Goal: Task Accomplishment & Management: Use online tool/utility

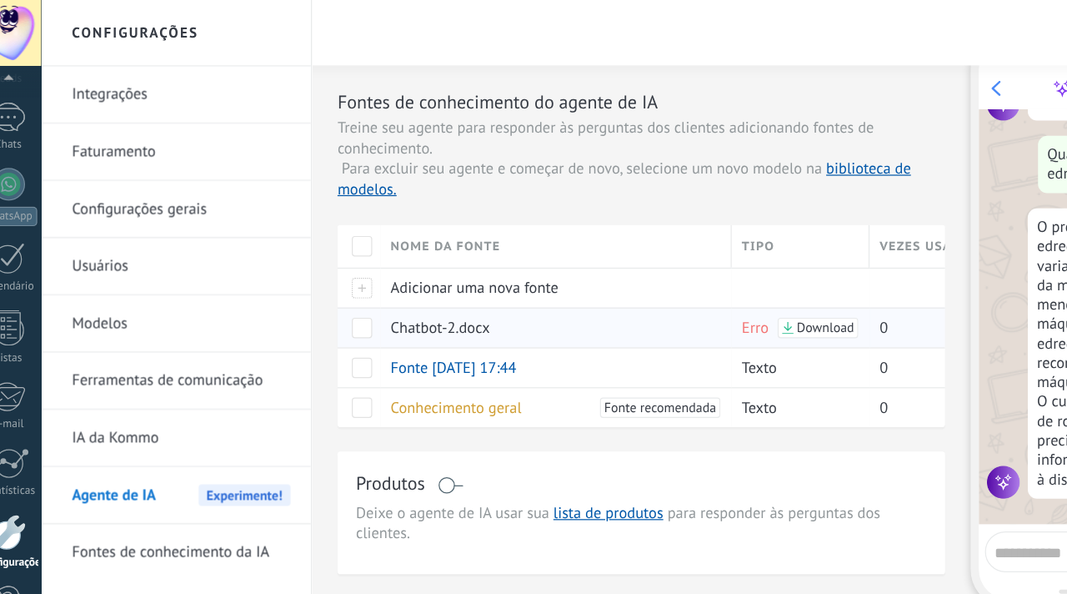
click at [314, 271] on span at bounding box center [316, 267] width 17 height 17
click at [339, 268] on use at bounding box center [341, 268] width 8 height 10
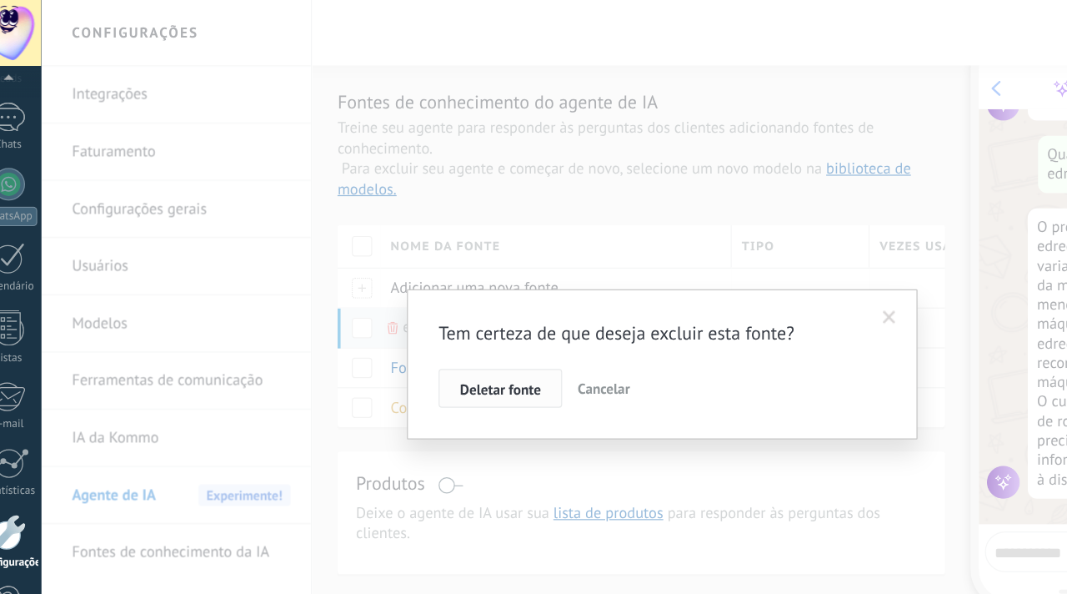
click at [441, 321] on span "Deletar fonte" at bounding box center [429, 318] width 66 height 12
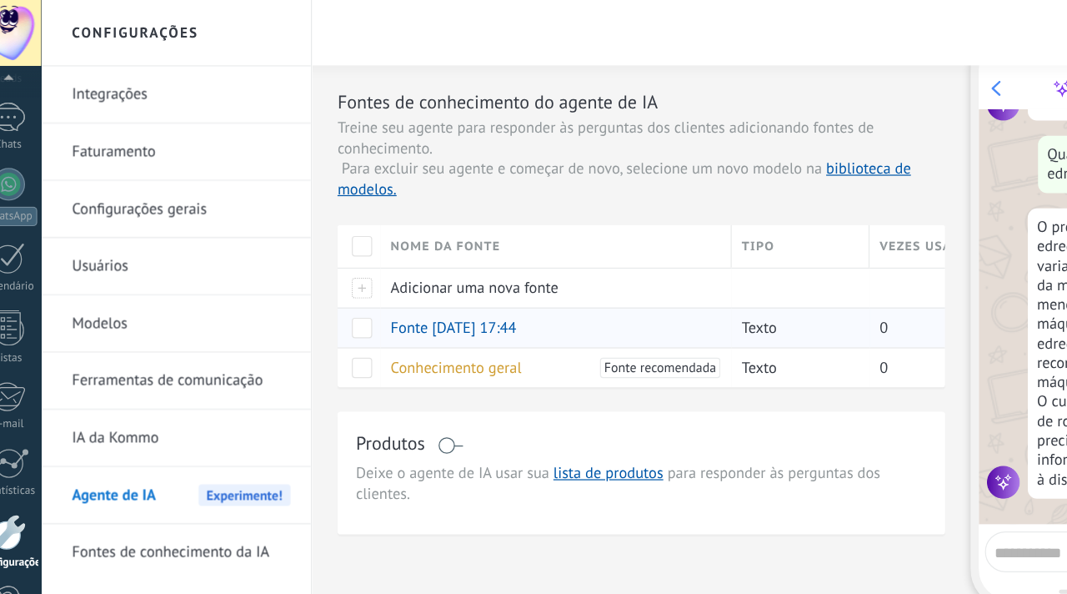
click at [314, 269] on span at bounding box center [316, 267] width 17 height 17
click at [344, 266] on use at bounding box center [341, 268] width 8 height 10
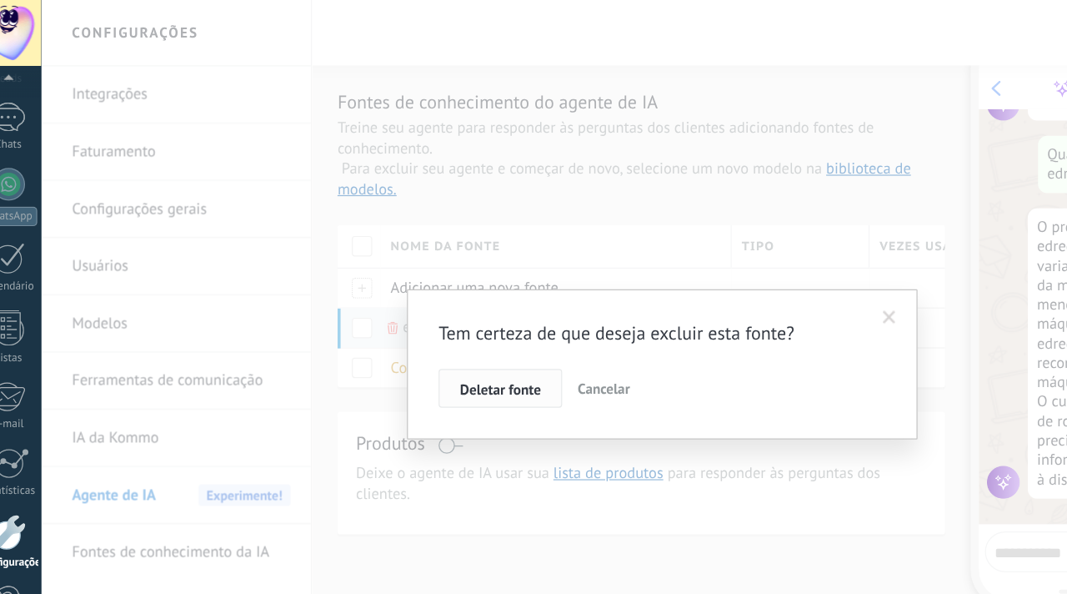
click at [444, 323] on span "Deletar fonte" at bounding box center [429, 318] width 66 height 12
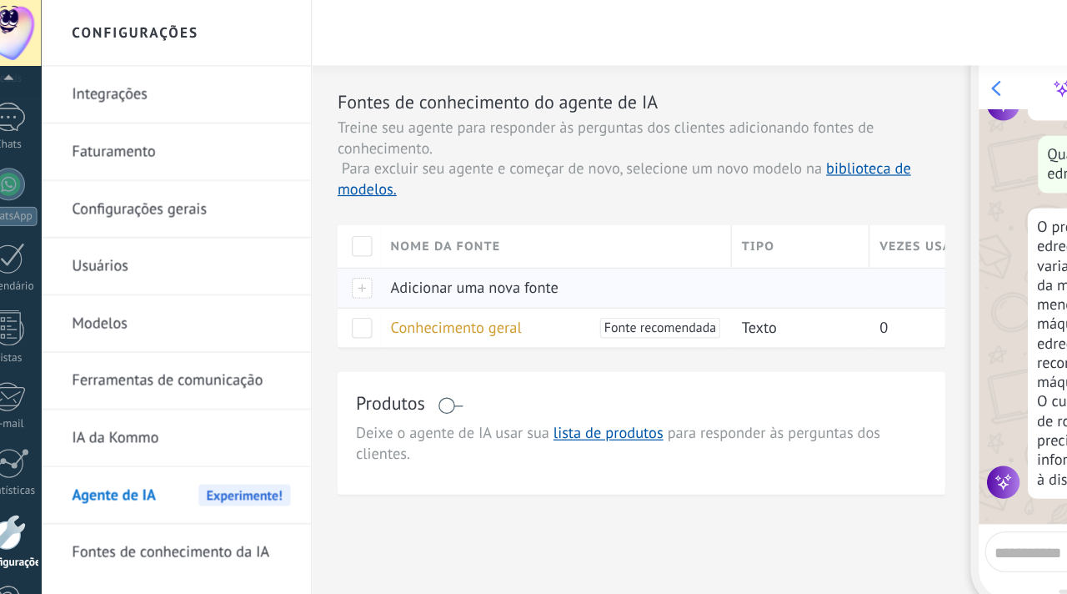
click at [387, 239] on span "Adicionar uma nova fonte" at bounding box center [407, 236] width 137 height 16
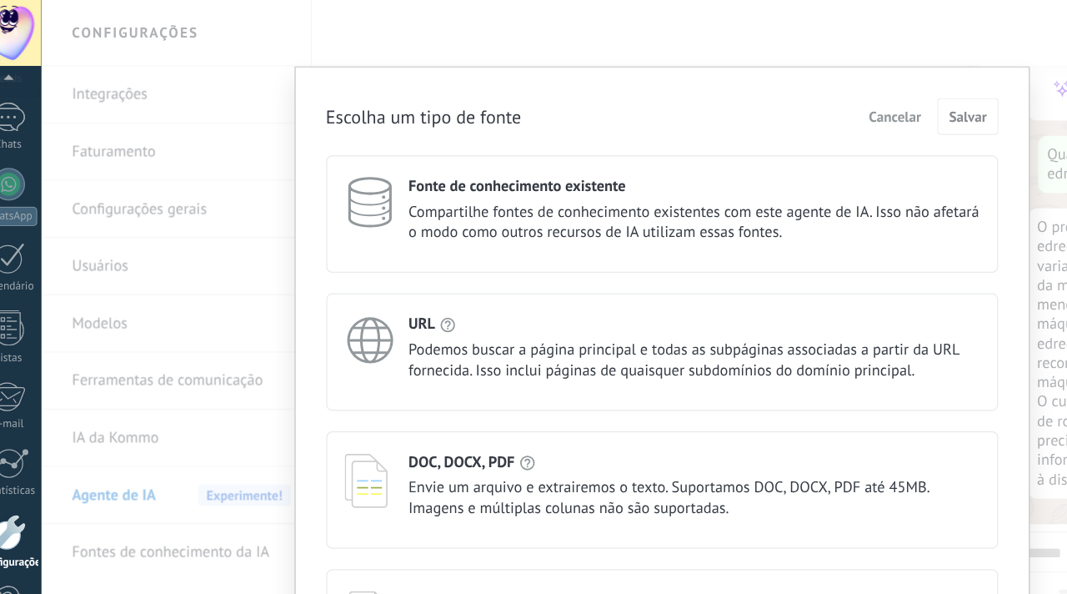
click at [378, 399] on span "Envie um arquivo e extrairemos o texto. Suportamos DOC, DOCX, PDF até 45MB. Ima…" at bounding box center [587, 406] width 466 height 33
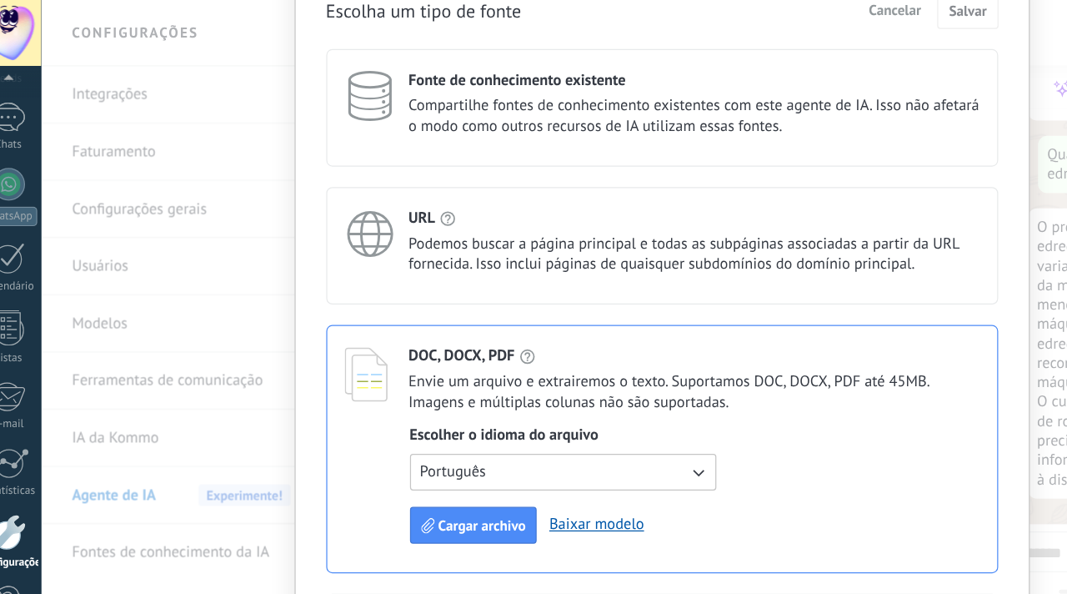
scroll to position [141, 0]
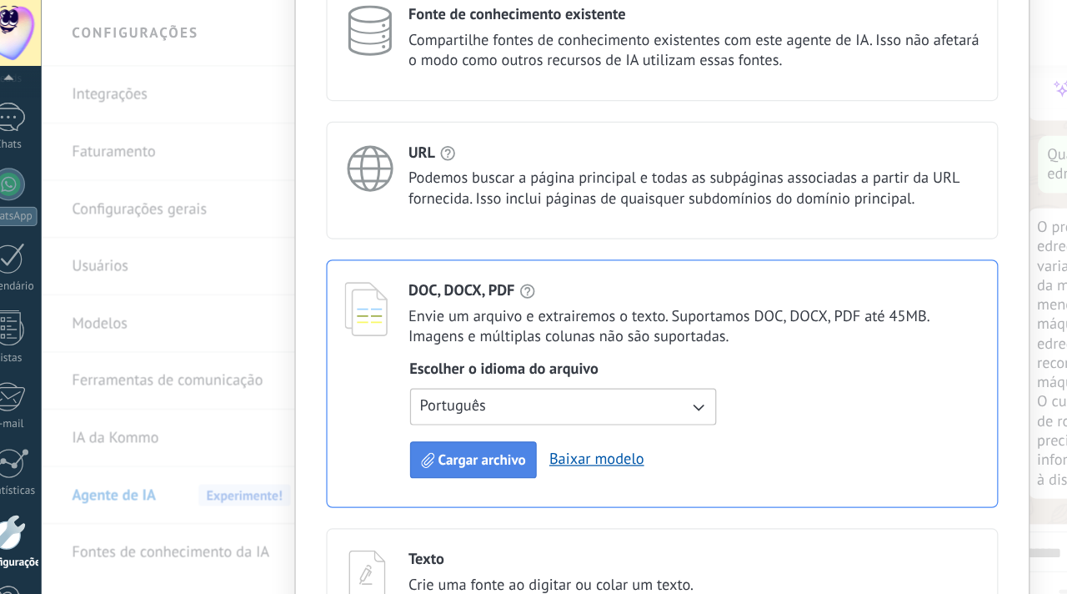
click at [424, 369] on span "Cargar archivo" at bounding box center [415, 375] width 72 height 12
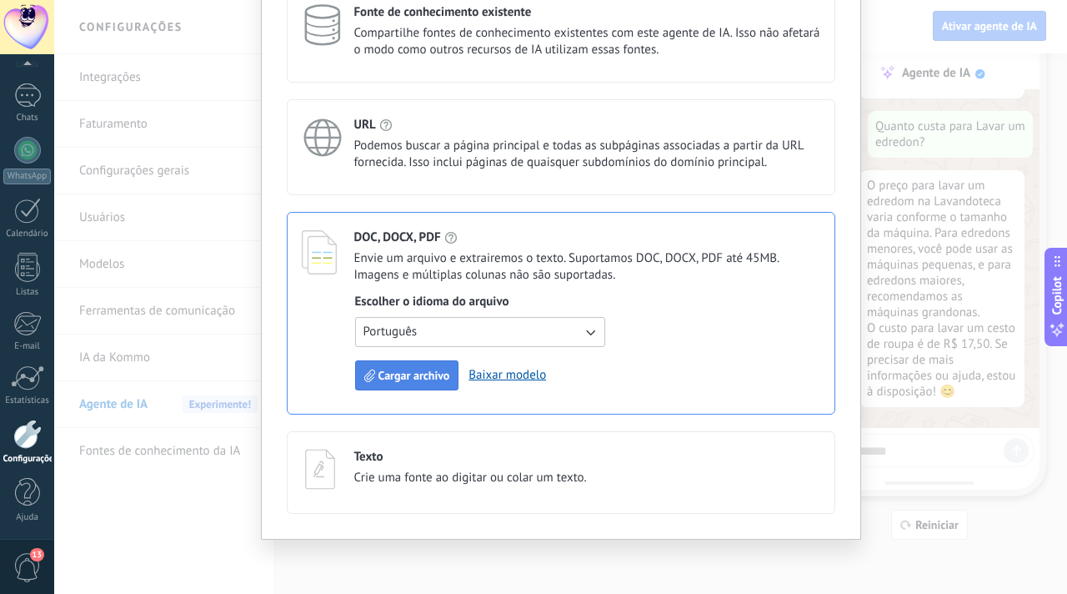
scroll to position [0, 0]
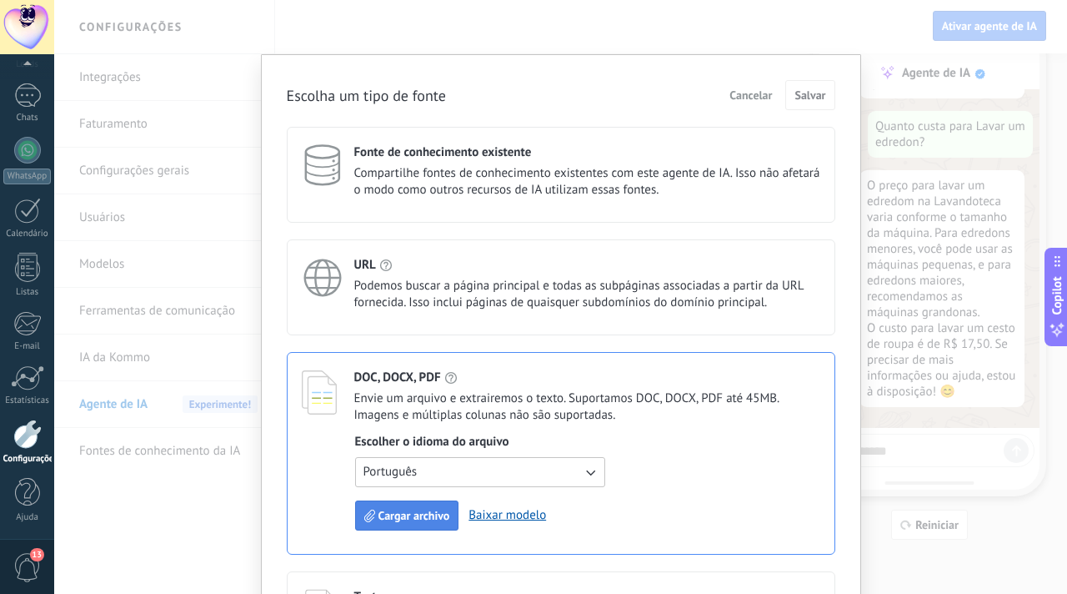
click at [387, 529] on button "Cargar archivo" at bounding box center [407, 515] width 104 height 30
click at [784, 10] on div "Escolha um tipo de fonte Cancelar Salvar Fonte de conhecimento existente Compar…" at bounding box center [560, 297] width 1013 height 594
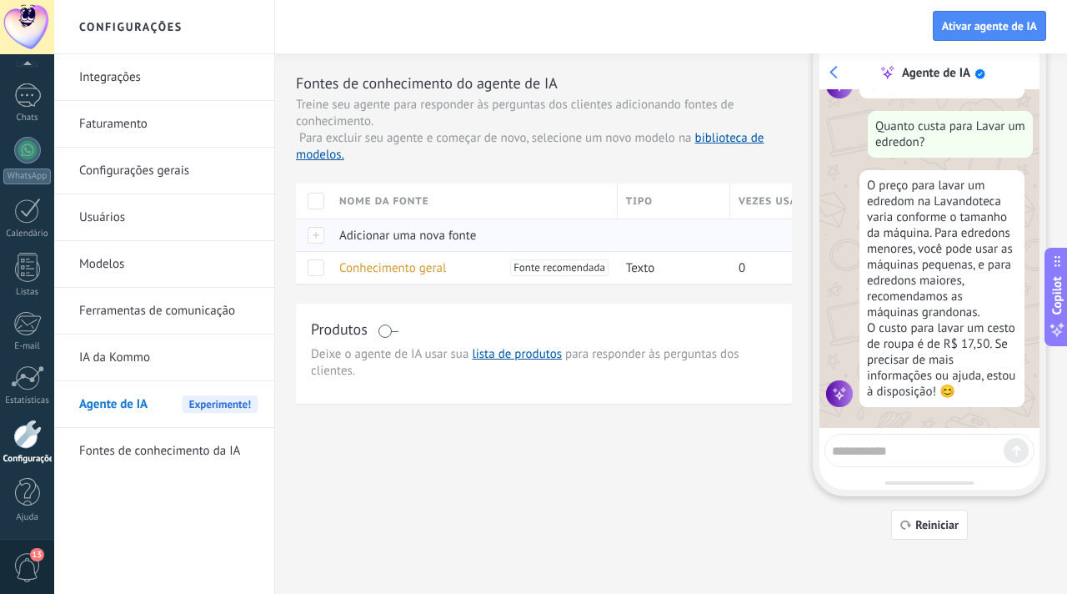
click at [389, 239] on span "Adicionar uma nova fonte" at bounding box center [407, 236] width 137 height 16
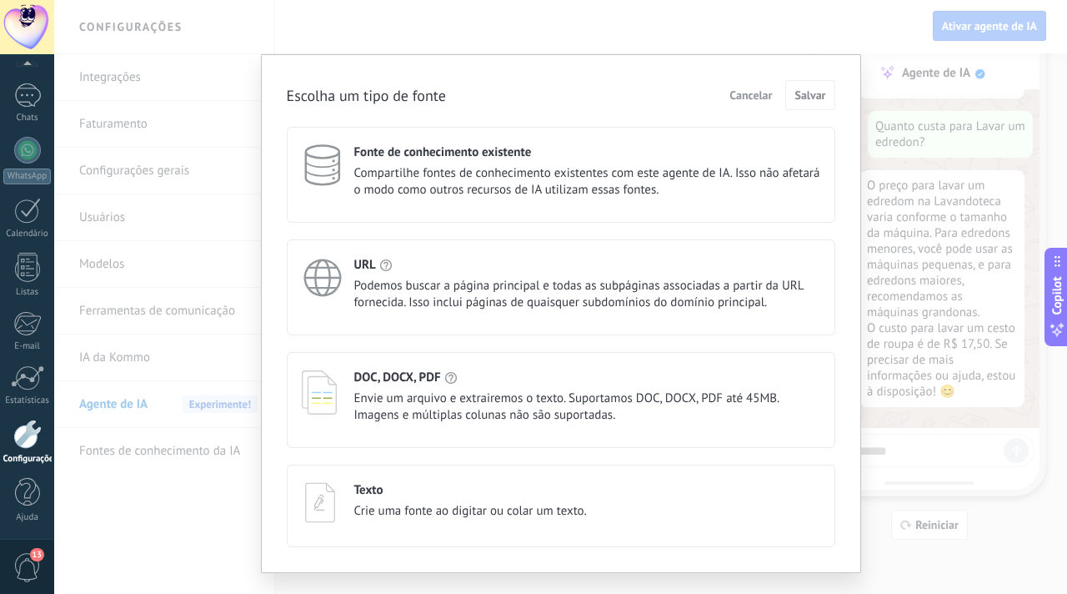
click at [389, 409] on span "Envie um arquivo e extrairemos o texto. Suportamos DOC, DOCX, PDF até 45MB. Ima…" at bounding box center [587, 406] width 466 height 33
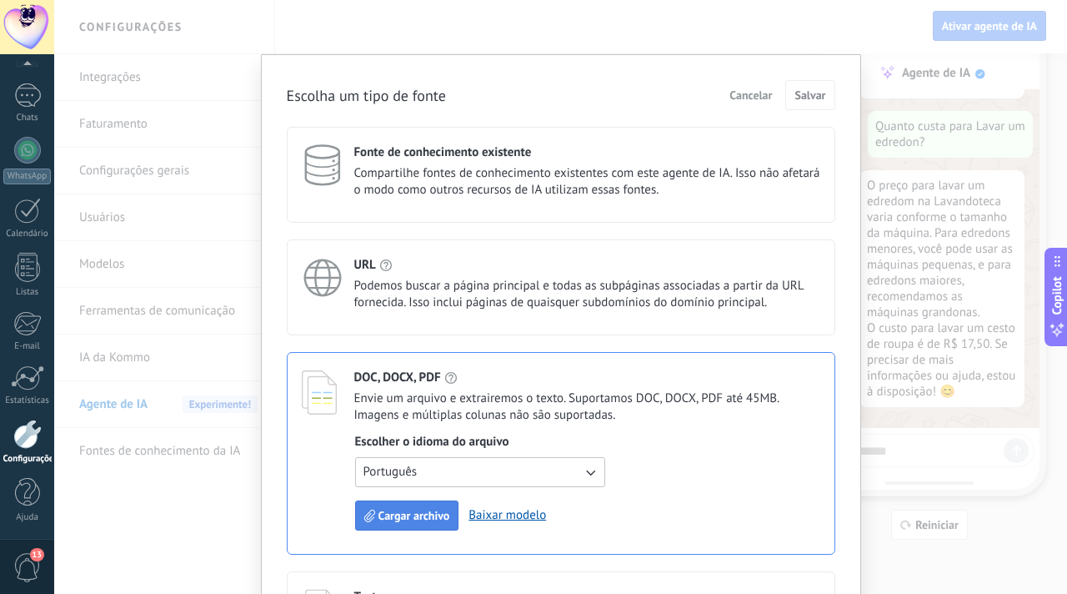
click at [408, 521] on span "Cargar archivo" at bounding box center [415, 515] width 72 height 12
click at [399, 518] on span "Cargar archivo" at bounding box center [415, 515] width 72 height 12
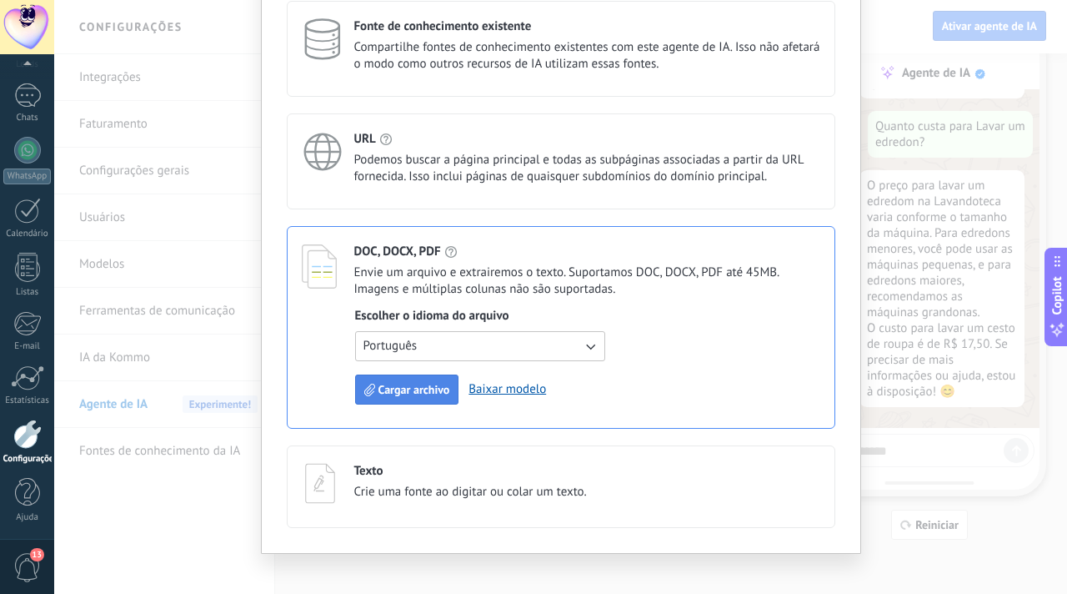
scroll to position [141, 0]
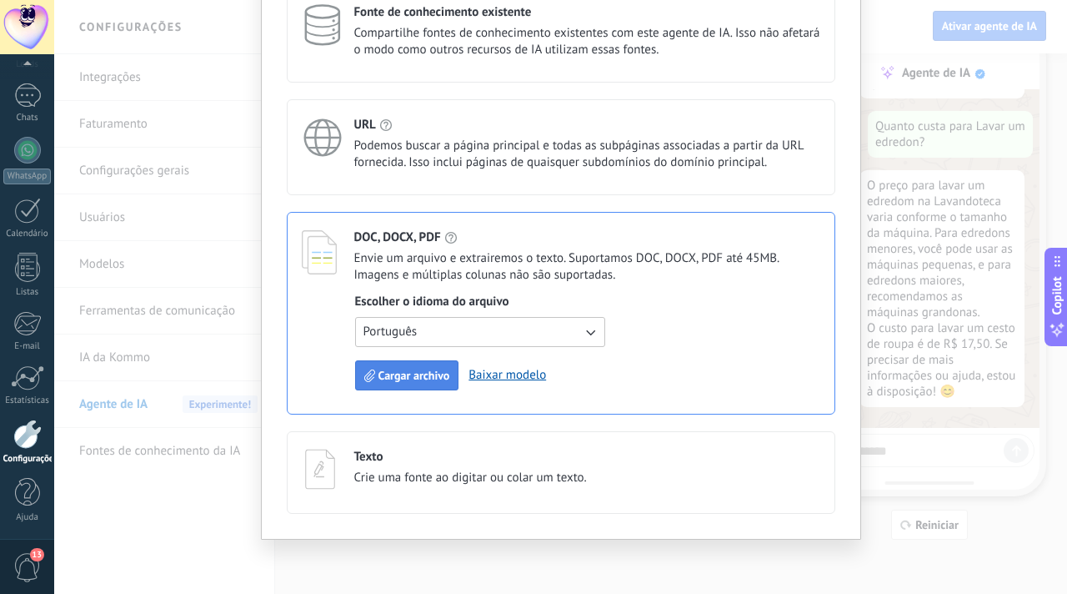
click at [383, 461] on div "Texto" at bounding box center [470, 457] width 233 height 16
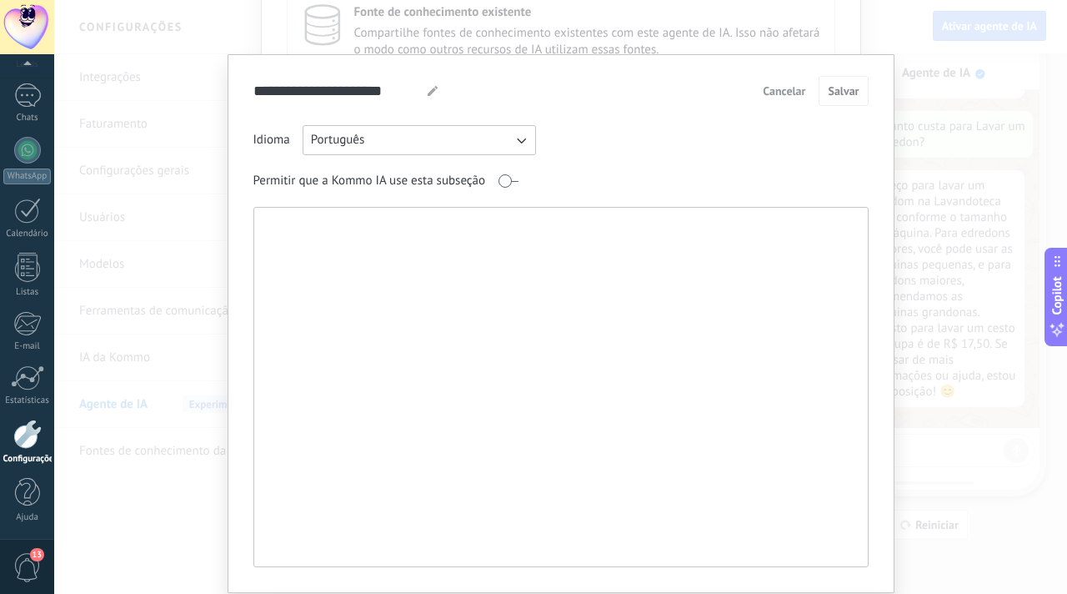
paste textarea "**********"
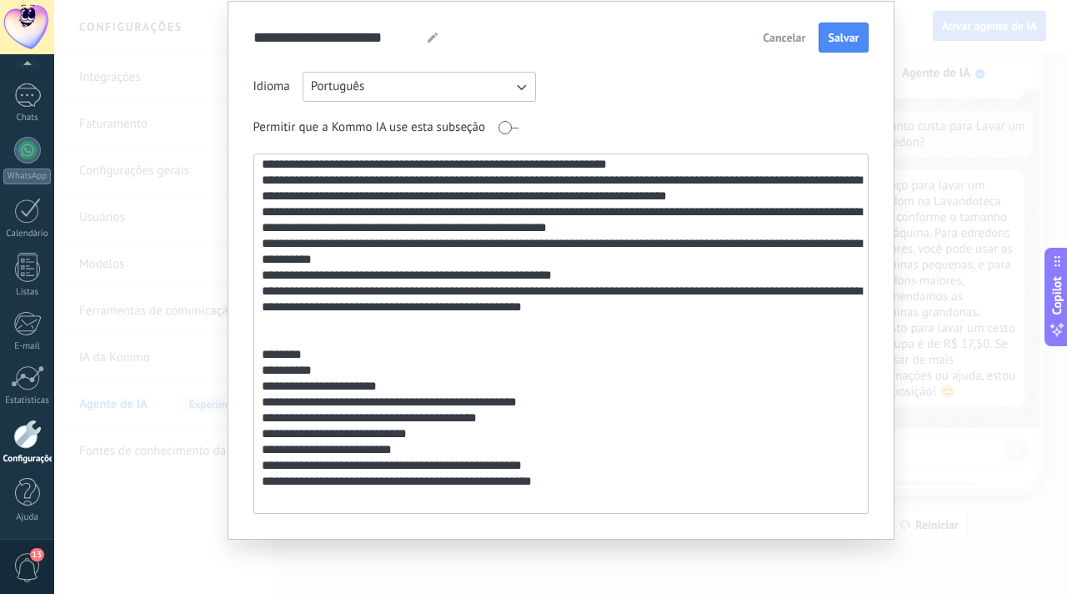
scroll to position [1508, 0]
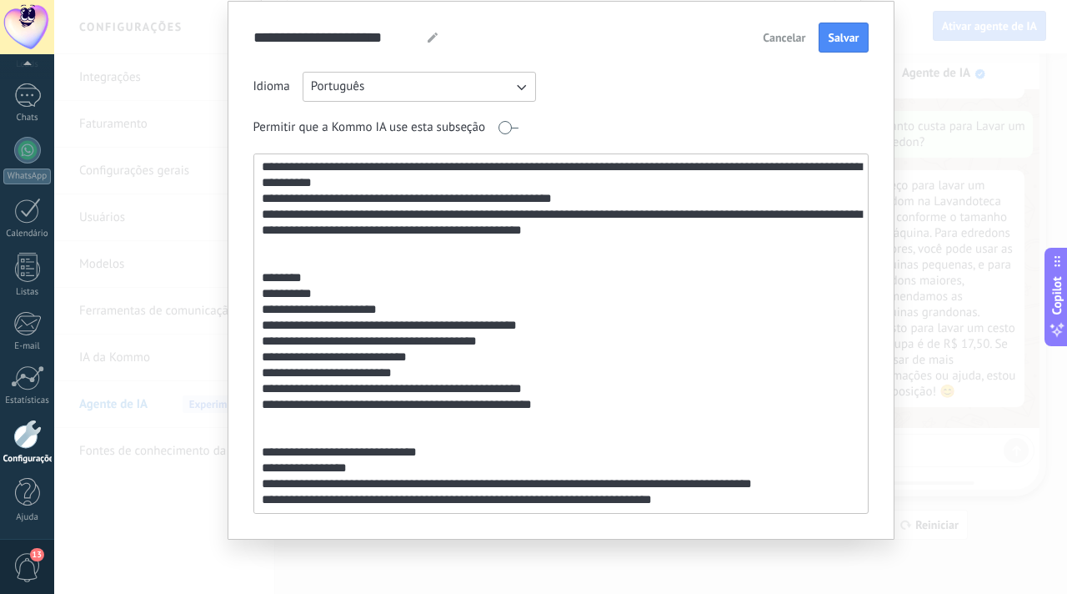
click at [402, 459] on textarea at bounding box center [559, 333] width 610 height 359
click at [746, 509] on textarea at bounding box center [559, 333] width 610 height 359
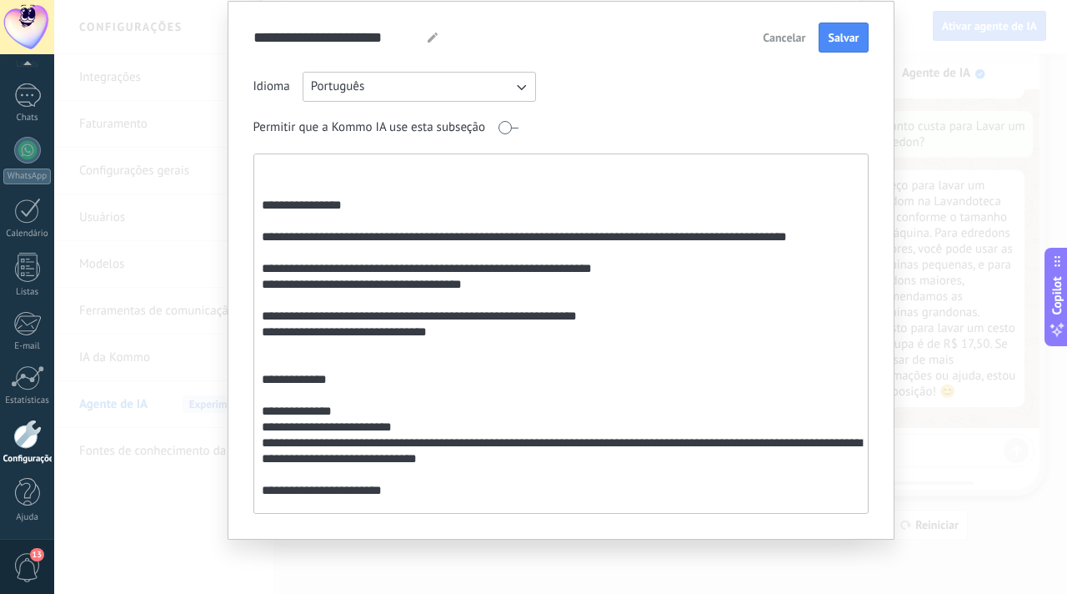
scroll to position [0, 0]
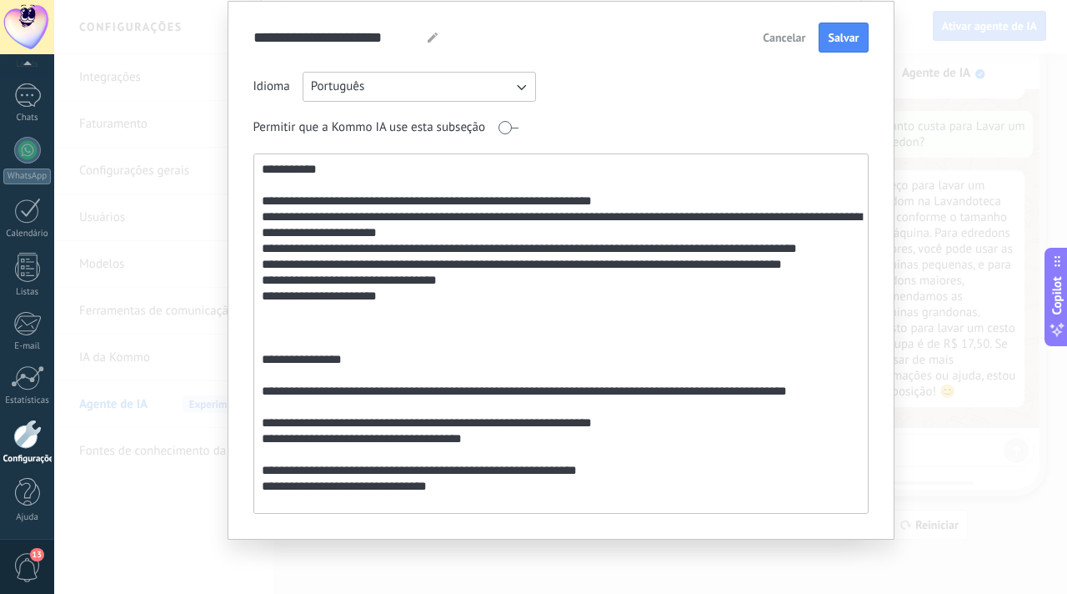
type textarea "**********"
click at [428, 36] on icon at bounding box center [433, 38] width 10 height 10
click at [623, 72] on div "Idioma Português" at bounding box center [560, 87] width 615 height 30
click at [532, 364] on textarea at bounding box center [559, 333] width 610 height 359
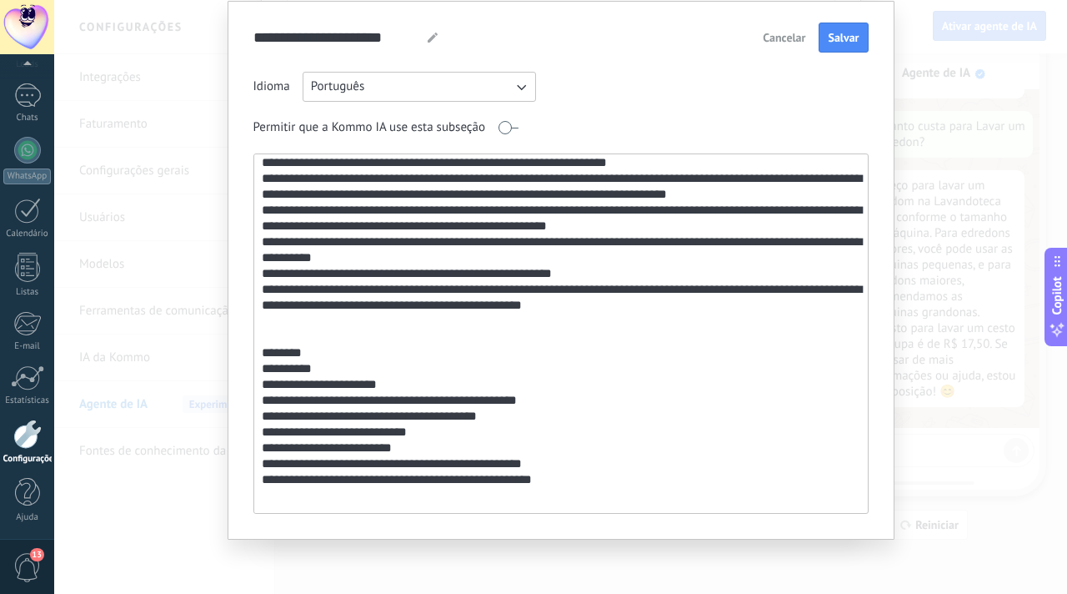
scroll to position [1508, 0]
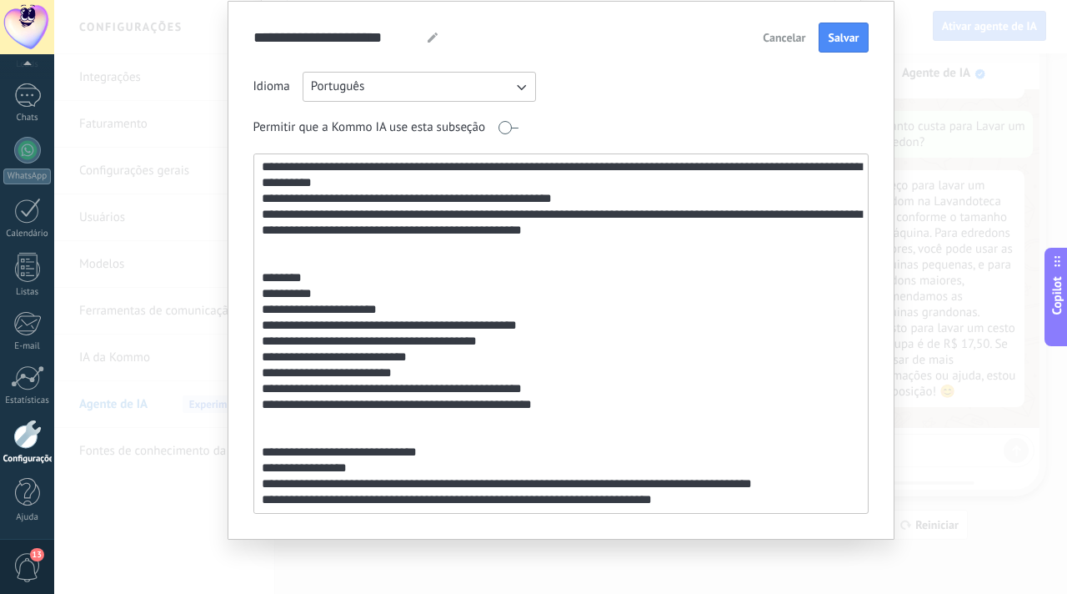
click at [734, 509] on textarea at bounding box center [559, 333] width 610 height 359
click at [846, 40] on span "Salvar" at bounding box center [843, 38] width 31 height 12
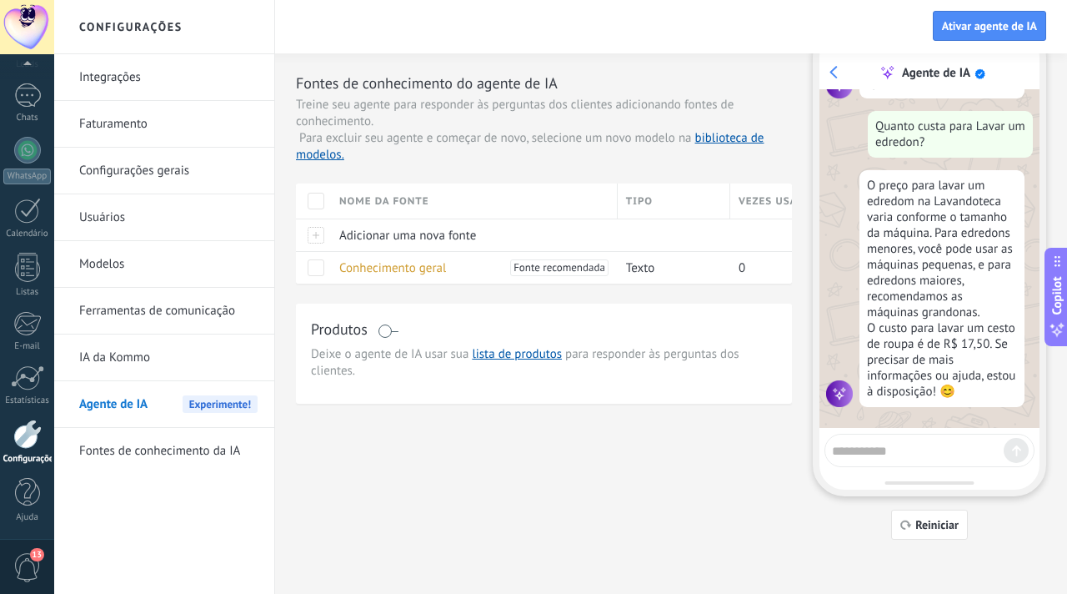
scroll to position [0, 0]
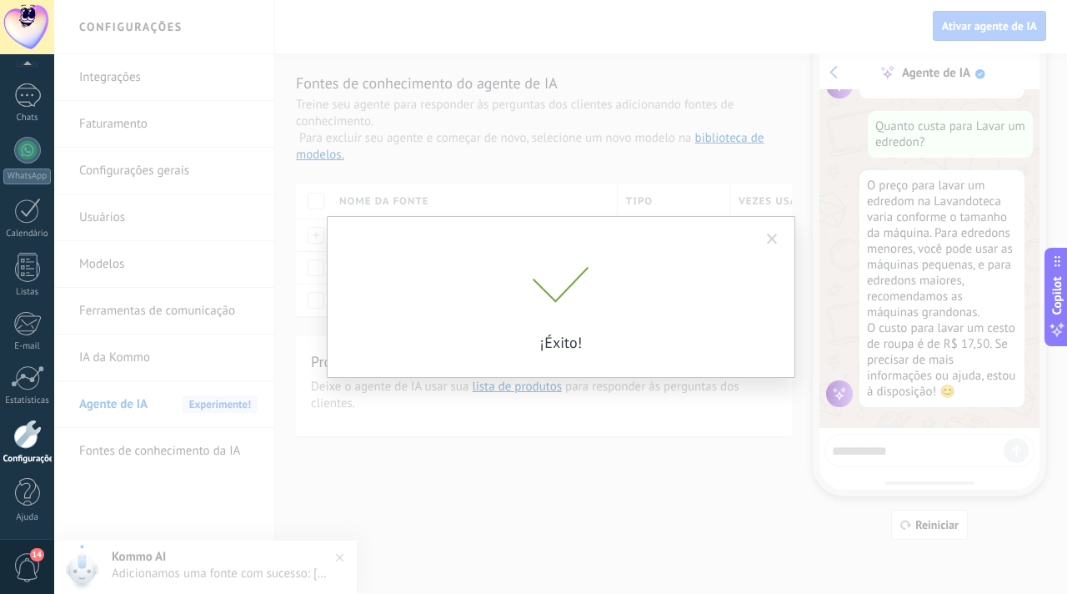
click at [768, 239] on span at bounding box center [772, 239] width 11 height 12
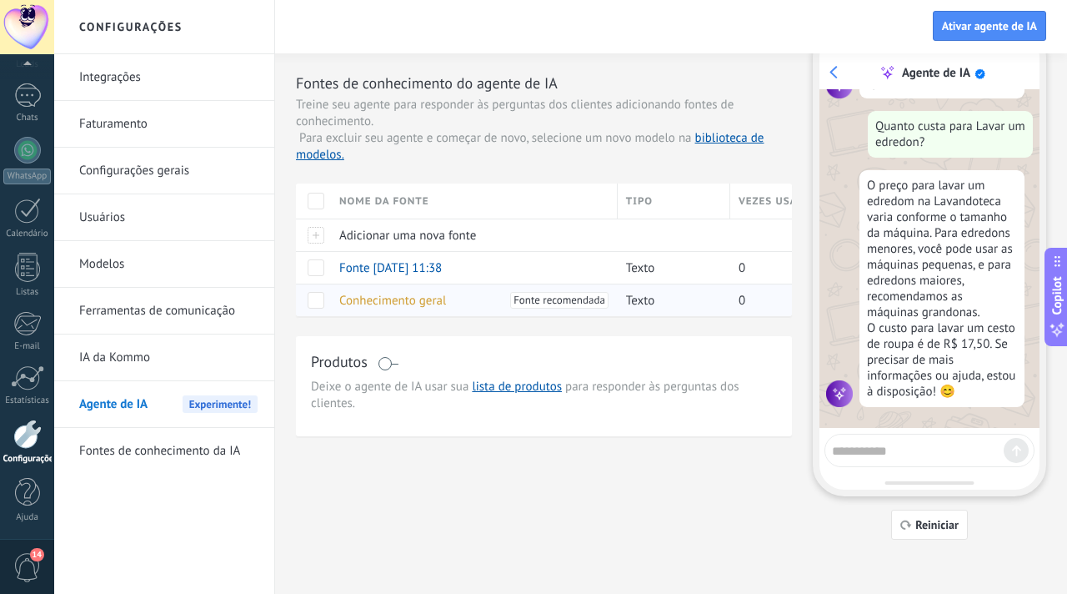
click at [368, 304] on span "Conhecimento geral" at bounding box center [392, 301] width 107 height 16
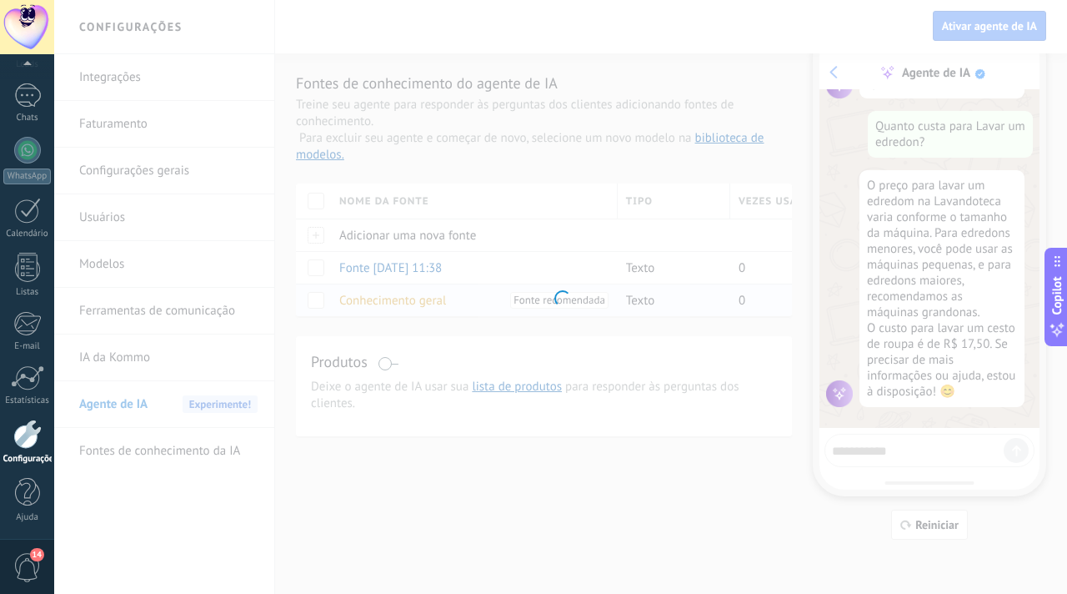
type input "**********"
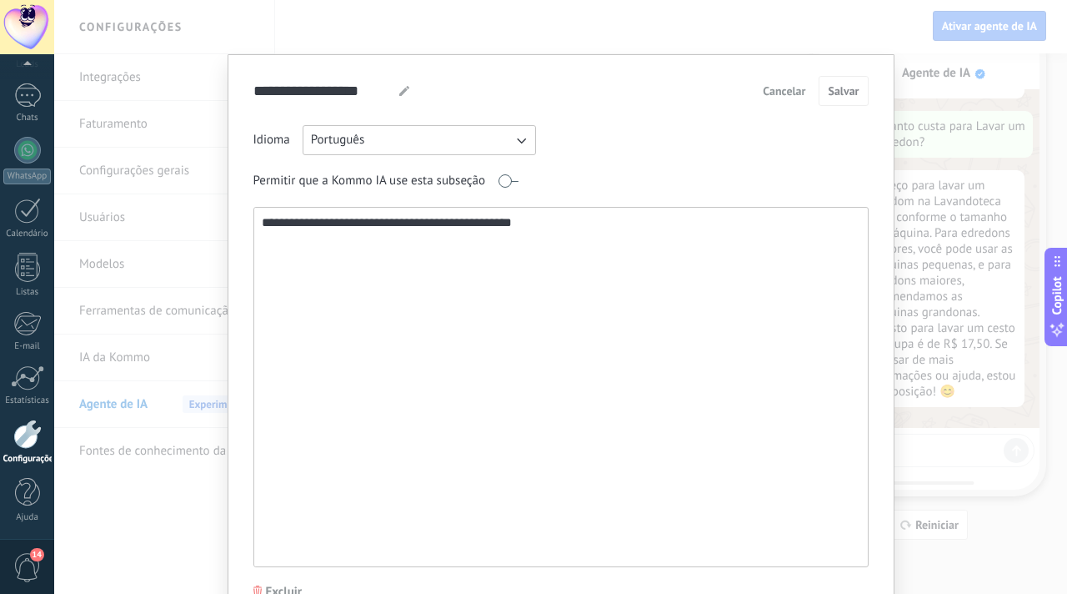
drag, startPoint x: 261, startPoint y: 223, endPoint x: 631, endPoint y: 228, distance: 370.3
click at [631, 228] on textarea "**********" at bounding box center [559, 387] width 610 height 359
paste textarea "**********"
type textarea "**********"
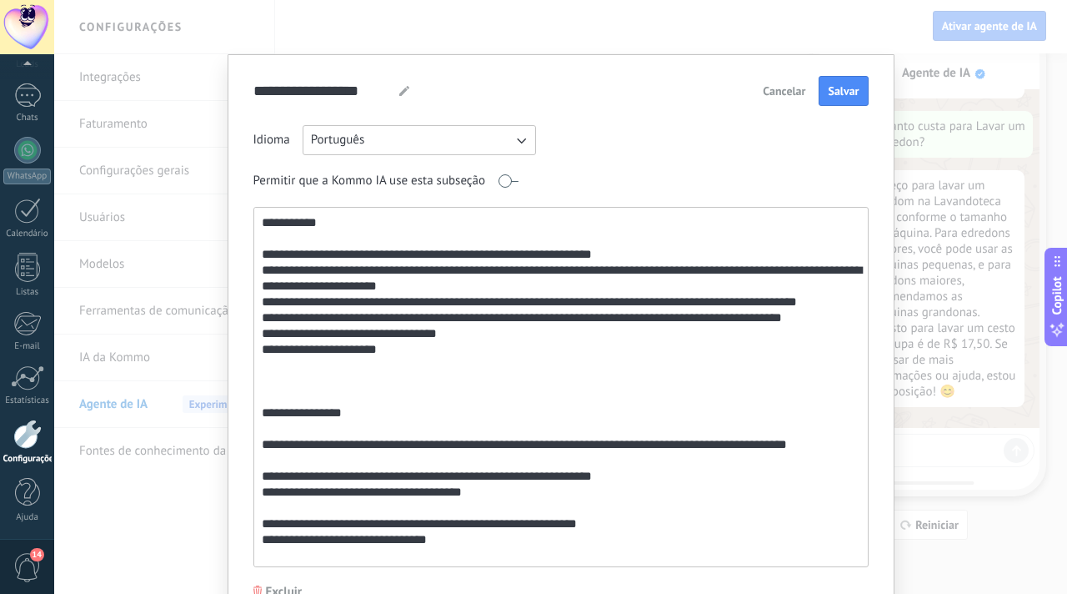
drag, startPoint x: 726, startPoint y: 555, endPoint x: 261, endPoint y: 163, distance: 608.3
click at [261, 163] on div "Idioma Português Permitir que a Kommo IA use esta subseção" at bounding box center [560, 346] width 615 height 442
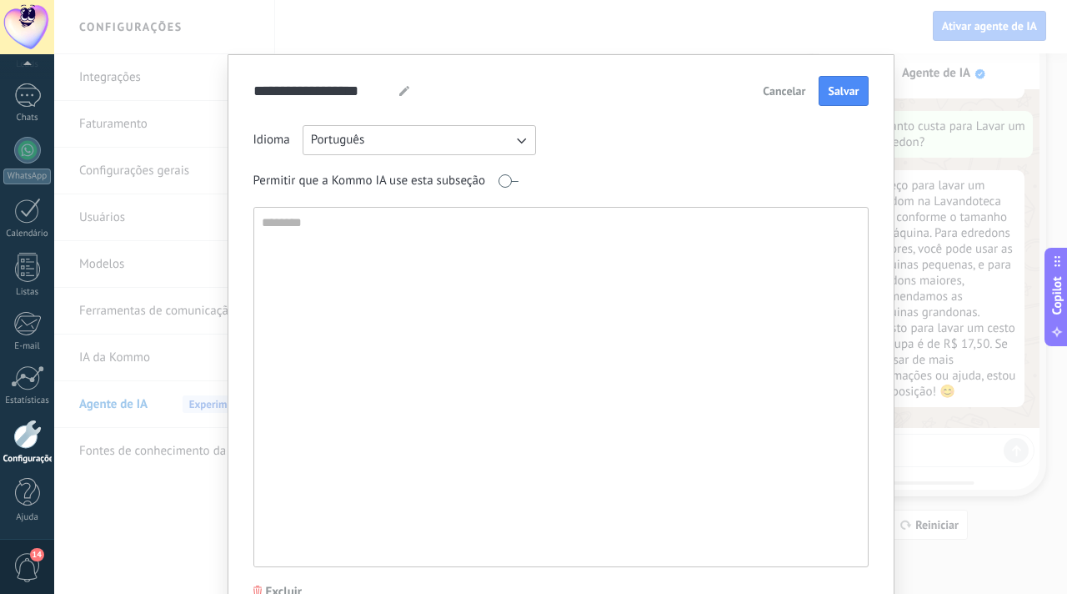
click at [770, 92] on span "Cancelar" at bounding box center [784, 91] width 43 height 12
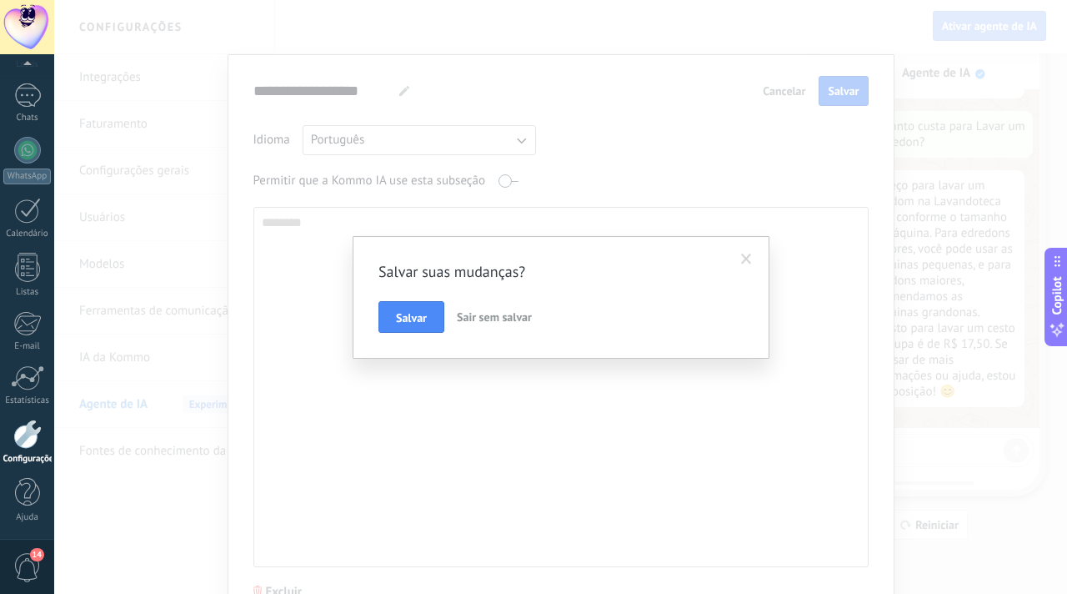
click at [484, 315] on span "Sair sem salvar" at bounding box center [494, 316] width 75 height 15
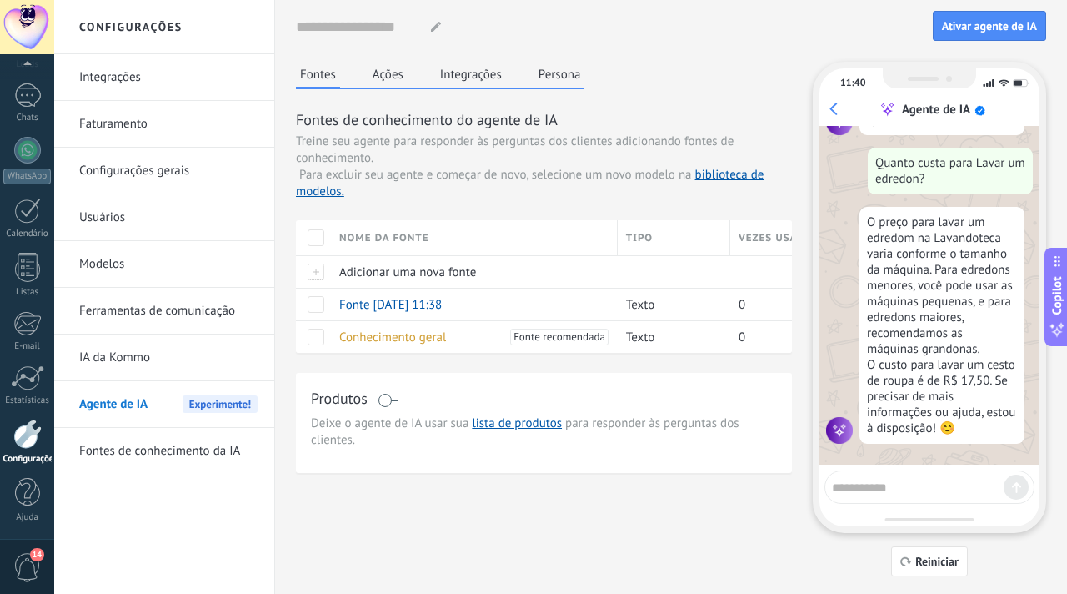
click at [386, 400] on span at bounding box center [388, 400] width 21 height 13
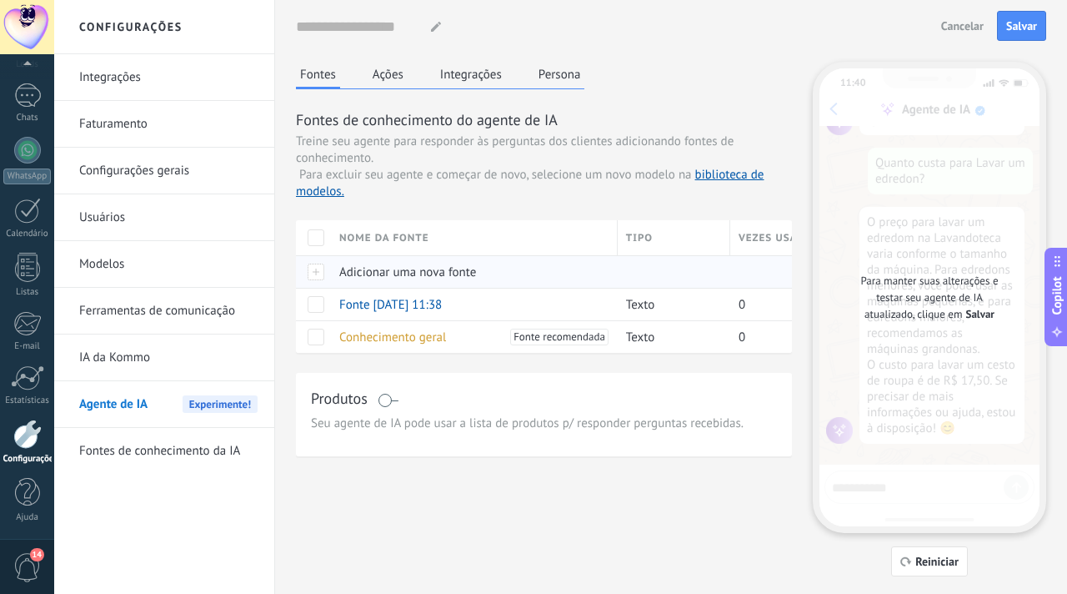
click at [369, 273] on span "Adicionar uma nova fonte" at bounding box center [407, 272] width 137 height 16
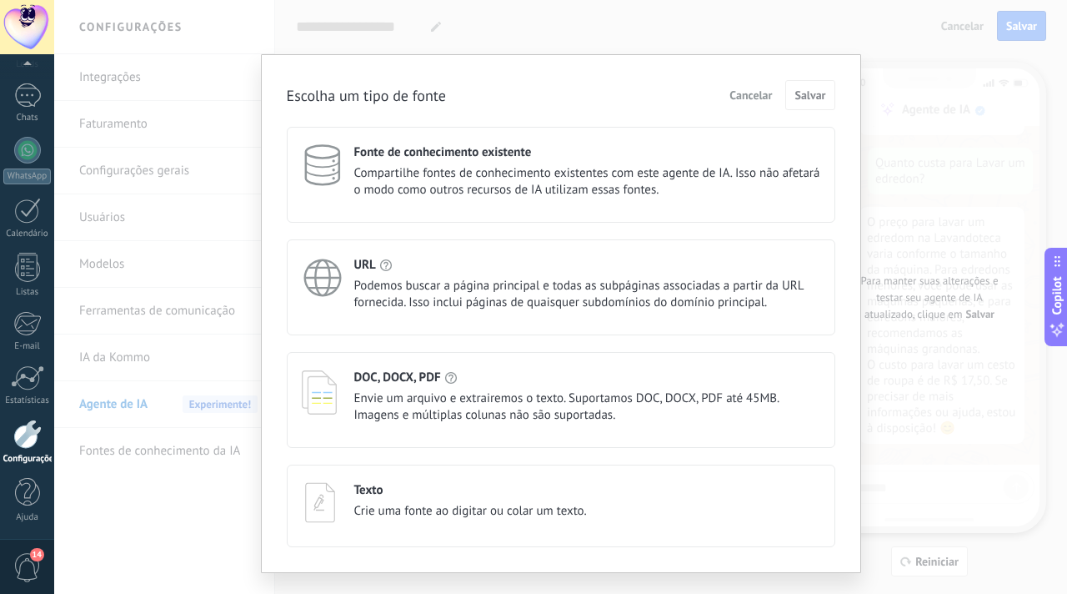
click at [415, 153] on h4 "Fonte de conhecimento existente" at bounding box center [443, 152] width 178 height 16
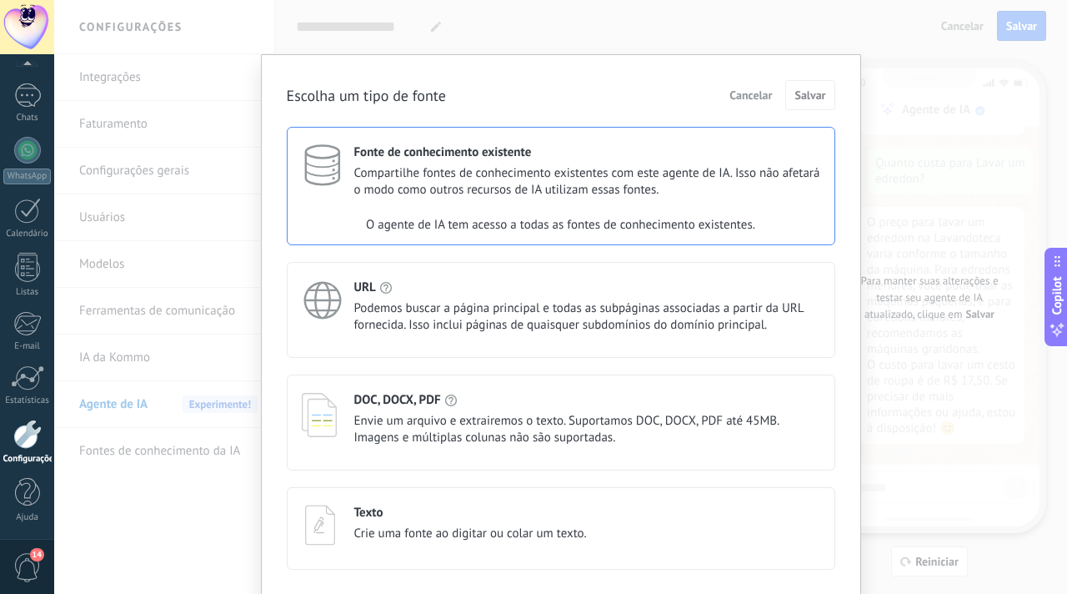
click at [427, 303] on span "Podemos buscar a página principal e todas as subpáginas associadas a partir da …" at bounding box center [587, 316] width 466 height 33
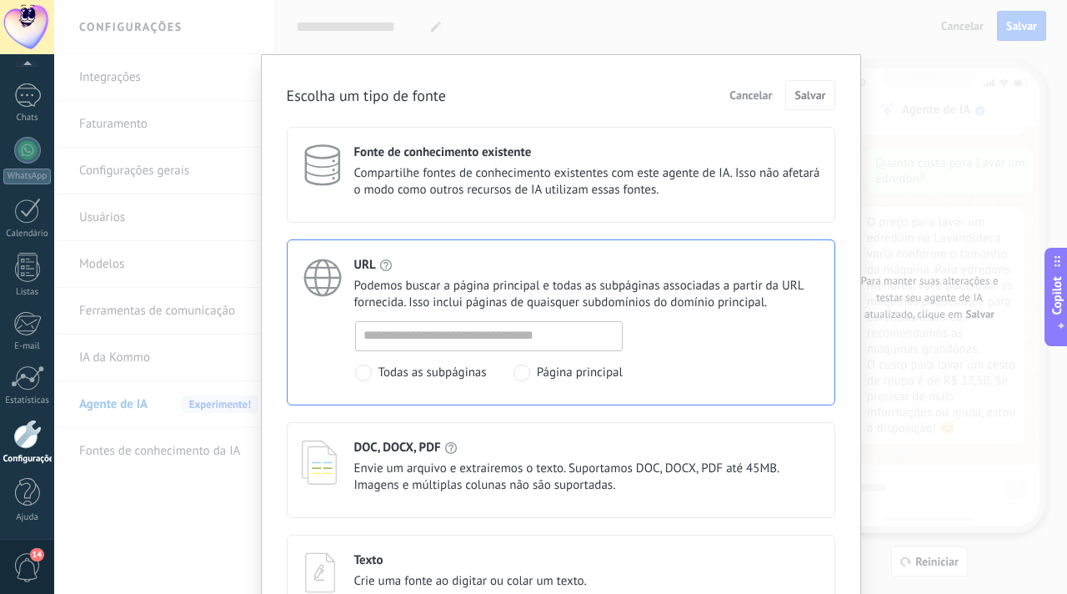
click at [394, 443] on h4 "DOC, DOCX, PDF" at bounding box center [397, 447] width 87 height 16
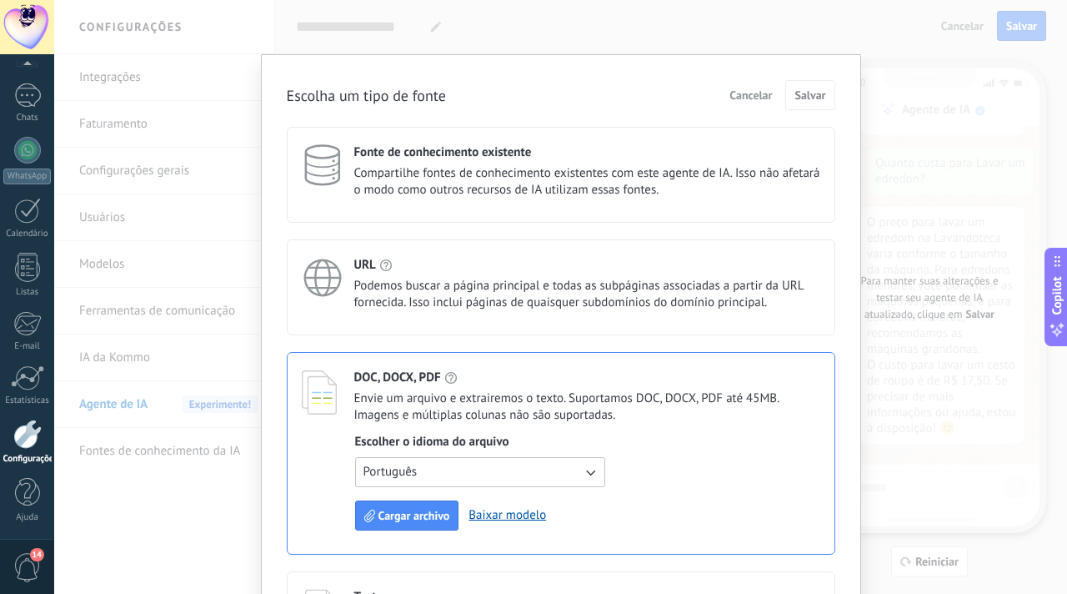
click at [208, 488] on div "Escolha um tipo de fonte Cancelar Salvar Fonte de conhecimento existente Compar…" at bounding box center [560, 297] width 1013 height 594
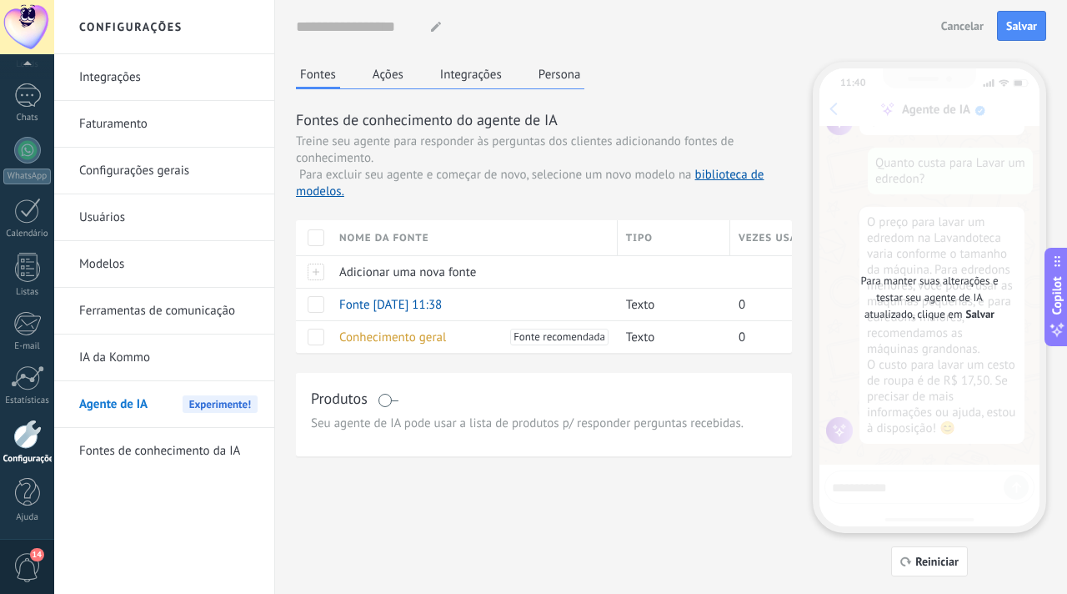
click at [812, 51] on div "Nome do agente... Cancelar Salvar" at bounding box center [671, 26] width 750 height 53
click at [371, 264] on span "Adicionar uma nova fonte" at bounding box center [407, 272] width 137 height 16
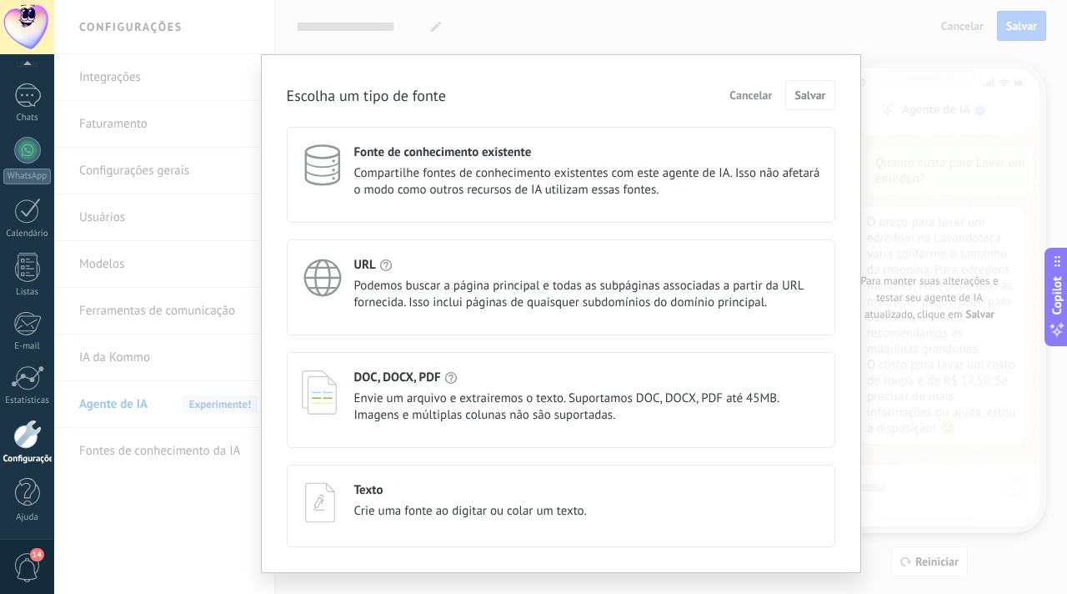
click at [359, 383] on h4 "DOC, DOCX, PDF" at bounding box center [397, 377] width 87 height 16
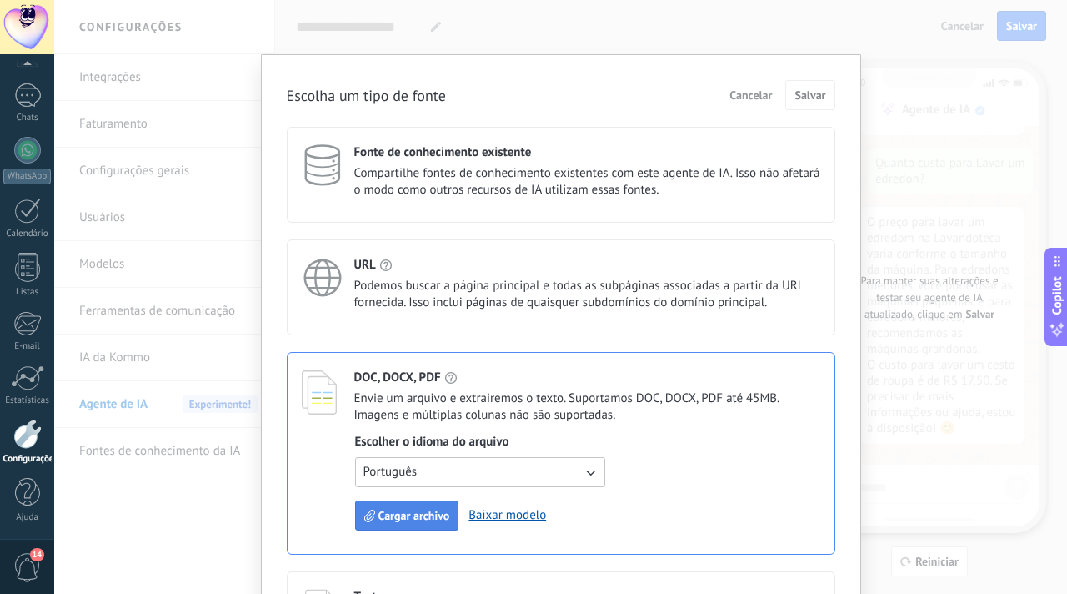
click at [399, 520] on span "Cargar archivo" at bounding box center [415, 515] width 72 height 12
click at [776, 53] on div "Escolha um tipo de fonte Cancelar Salvar Fonte de conhecimento existente Compar…" at bounding box center [560, 297] width 1013 height 594
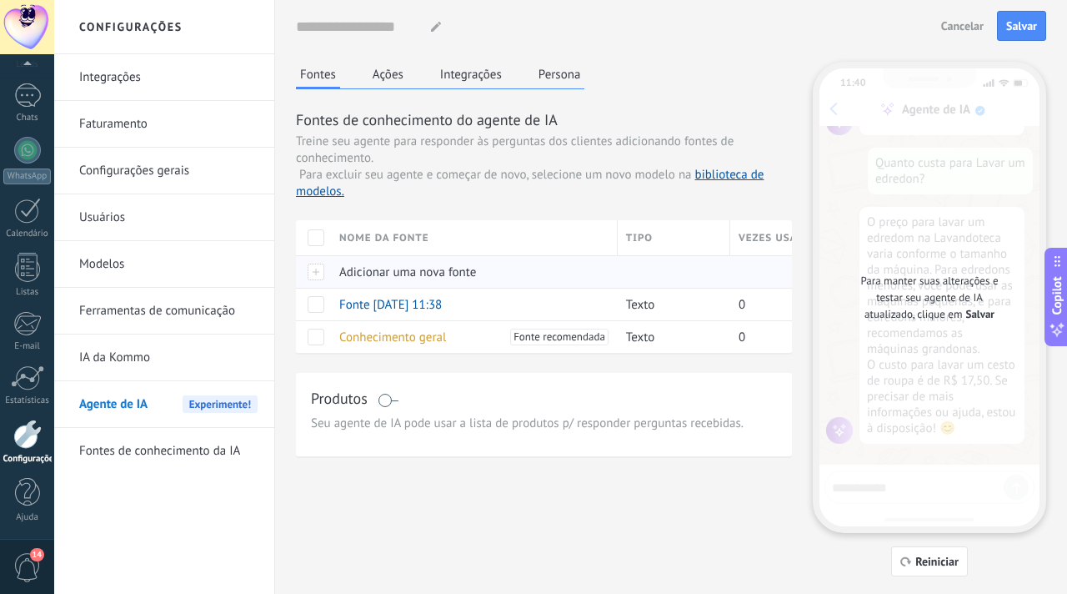
click at [394, 273] on span "Adicionar uma nova fonte" at bounding box center [407, 272] width 137 height 16
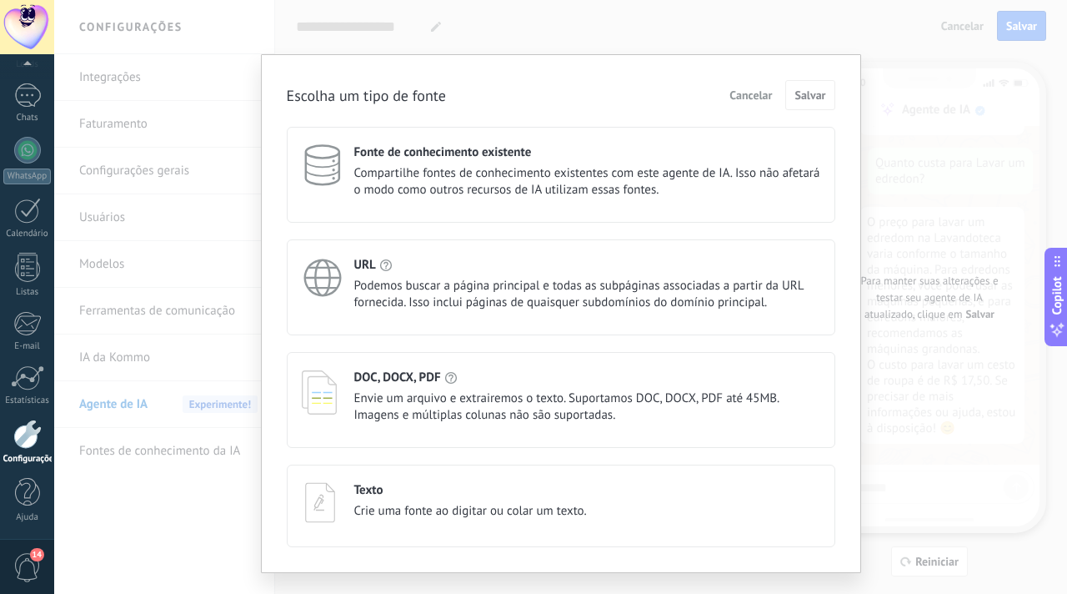
click at [396, 396] on span "Envie um arquivo e extrairemos o texto. Suportamos DOC, DOCX, PDF até 45MB. Ima…" at bounding box center [587, 406] width 466 height 33
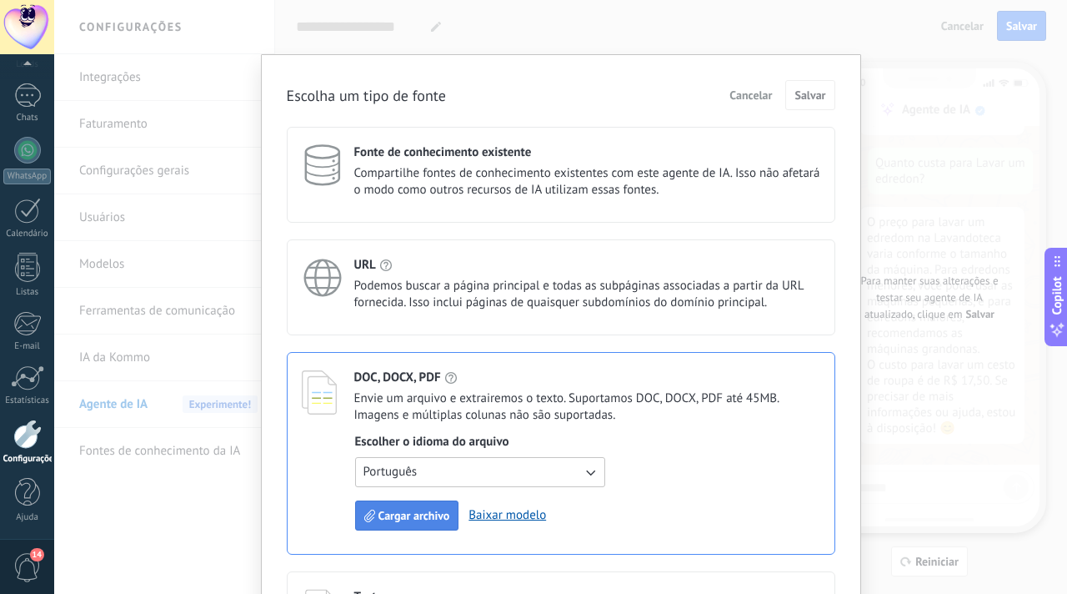
click at [420, 515] on span "Cargar archivo" at bounding box center [415, 515] width 72 height 12
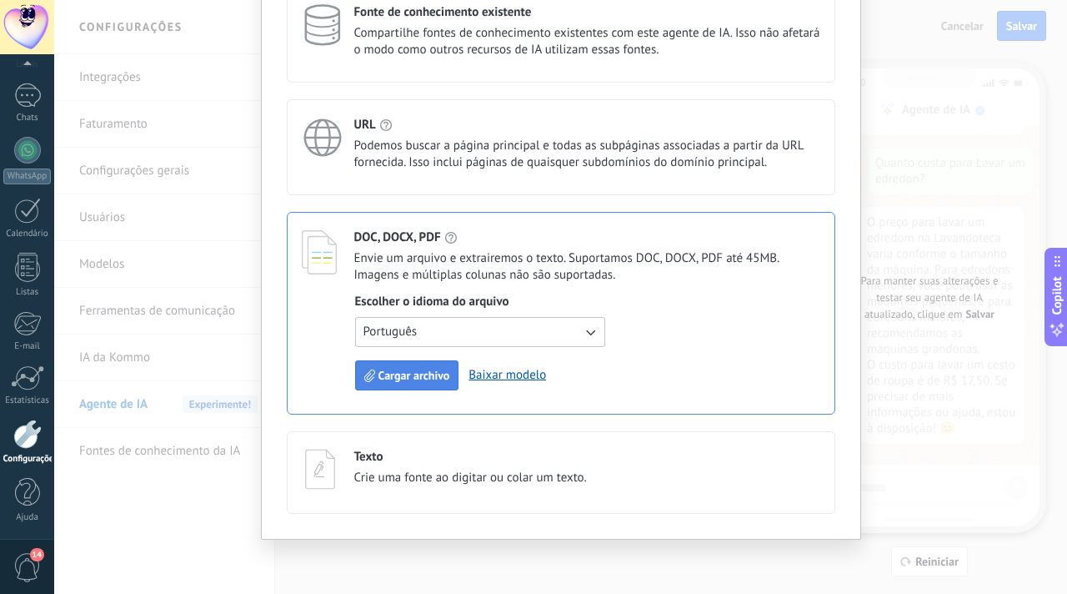
click at [900, 178] on div "Escolha um tipo de fonte Cancelar Salvar Fonte de conhecimento existente Compar…" at bounding box center [560, 297] width 1013 height 594
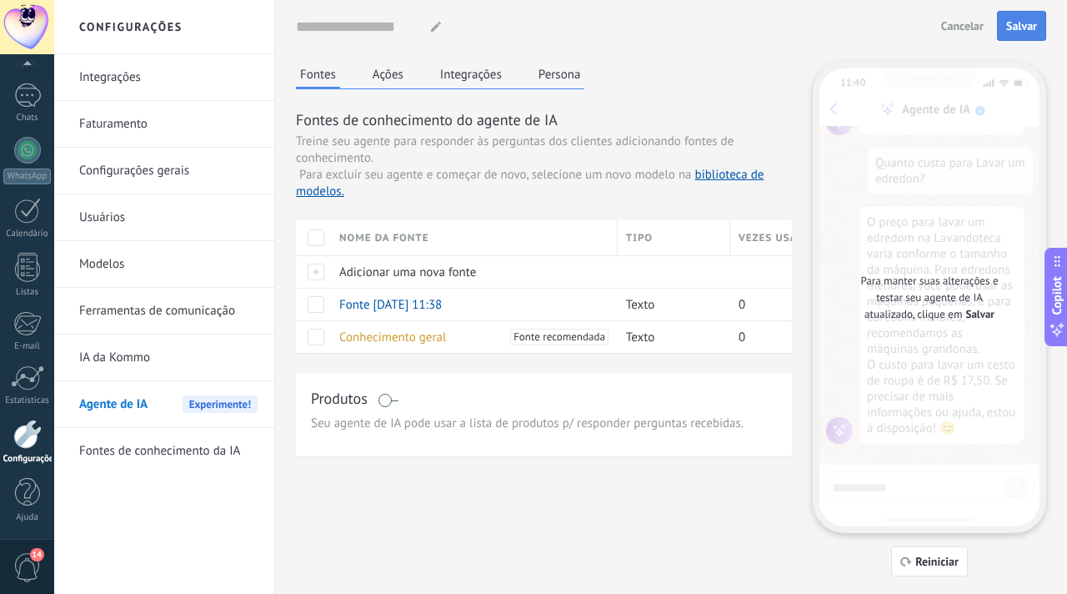
click at [1034, 16] on button "Salvar" at bounding box center [1021, 26] width 49 height 30
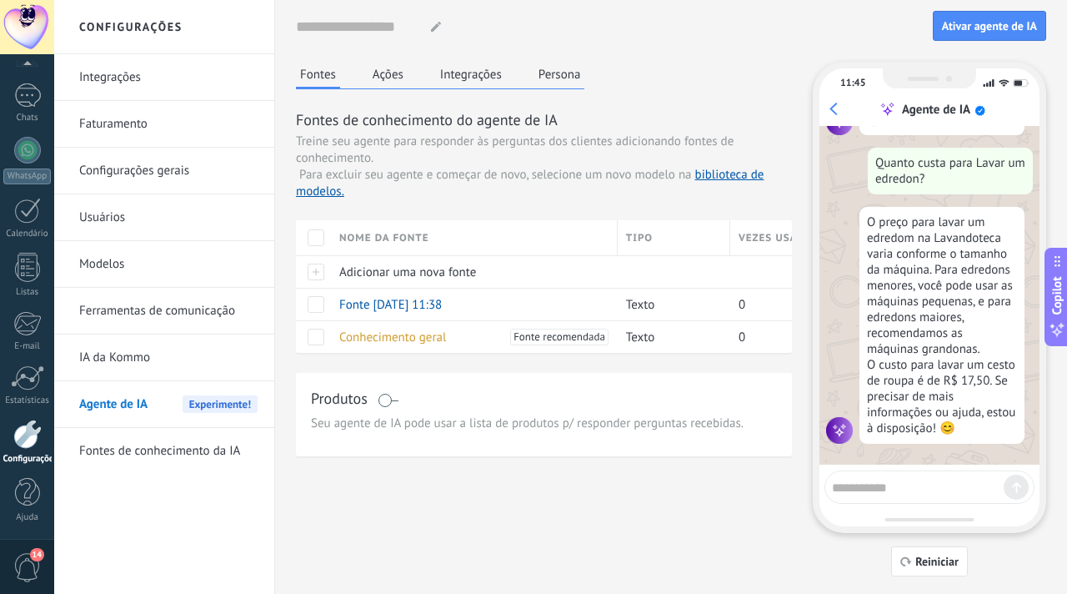
click at [911, 483] on textarea at bounding box center [918, 484] width 172 height 21
type textarea "**********"
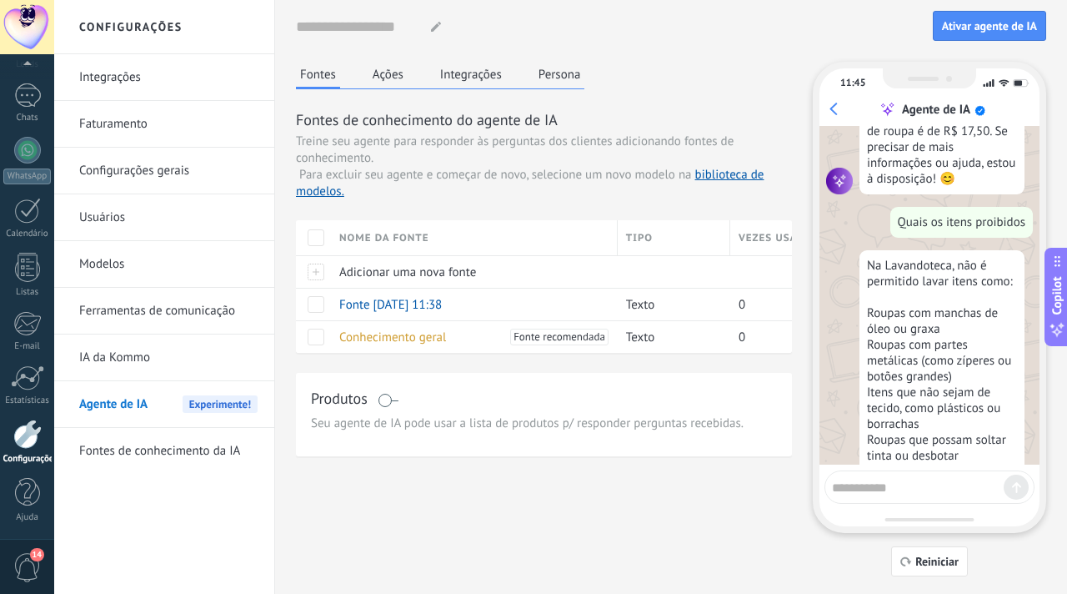
scroll to position [894, 0]
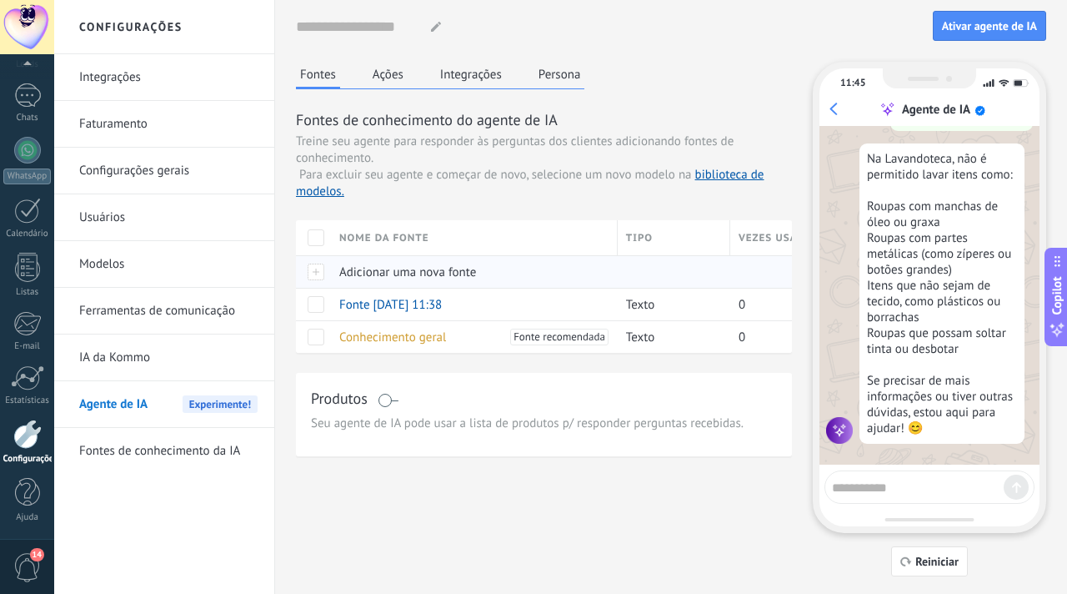
click at [314, 271] on div at bounding box center [313, 271] width 35 height 33
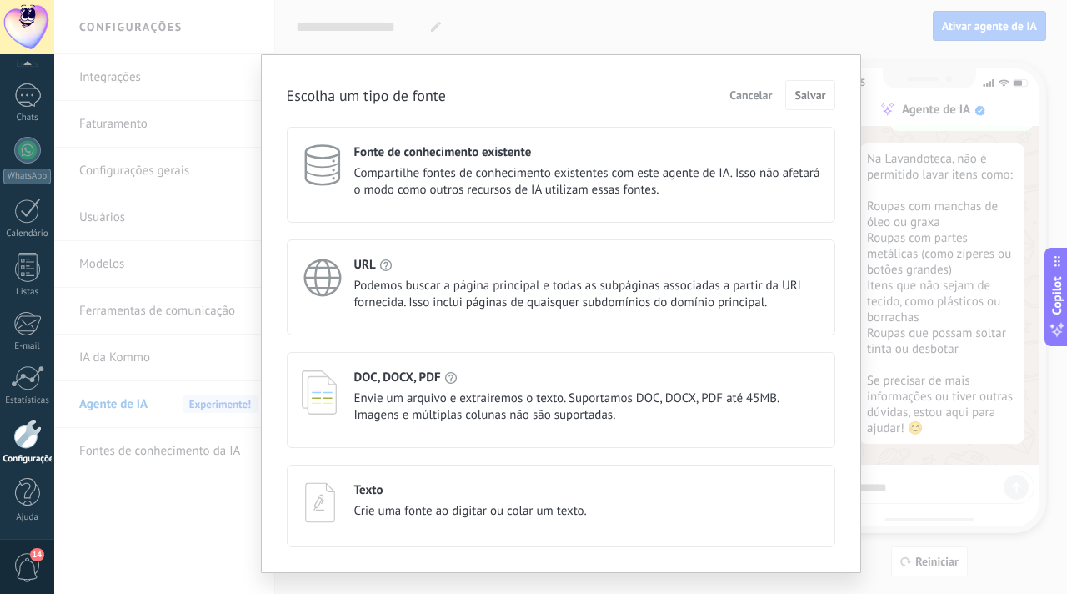
click at [359, 395] on span "Envie um arquivo e extrairemos o texto. Suportamos DOC, DOCX, PDF até 45MB. Ima…" at bounding box center [587, 406] width 466 height 33
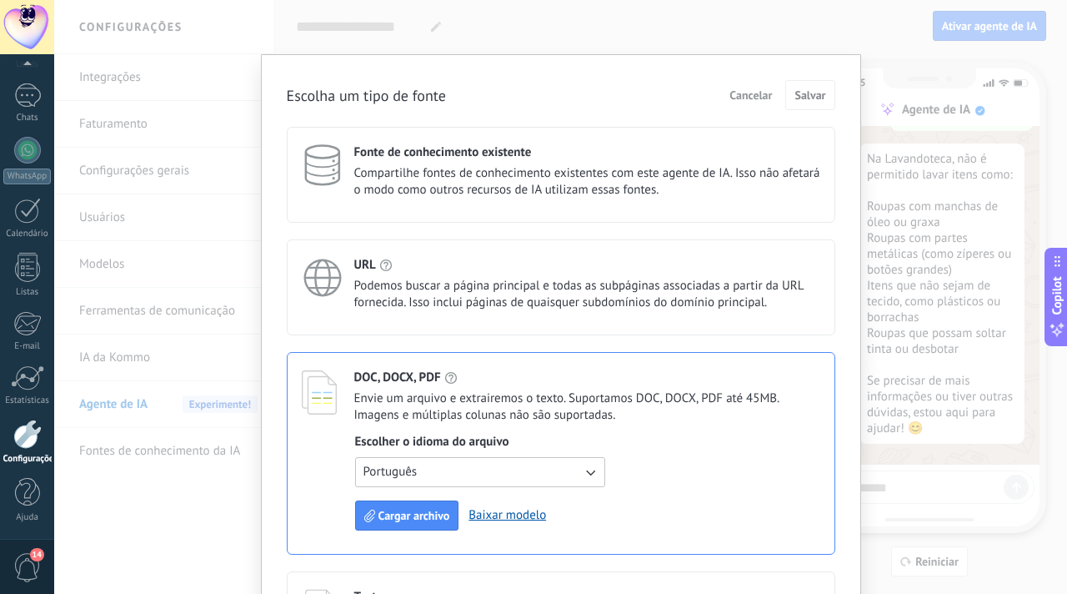
click at [595, 474] on button "Português" at bounding box center [480, 472] width 250 height 30
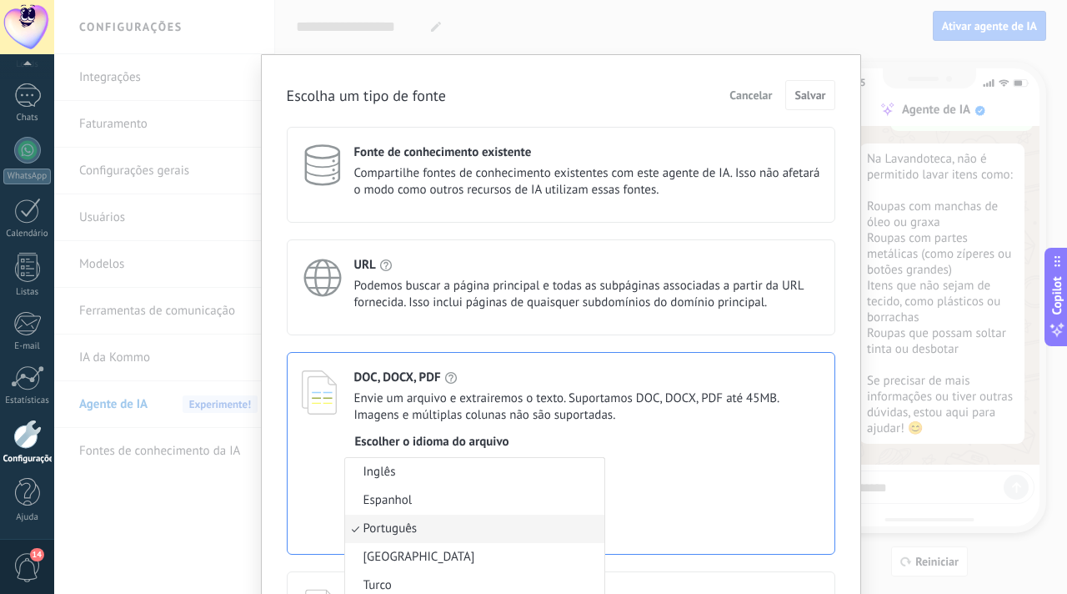
scroll to position [35, 0]
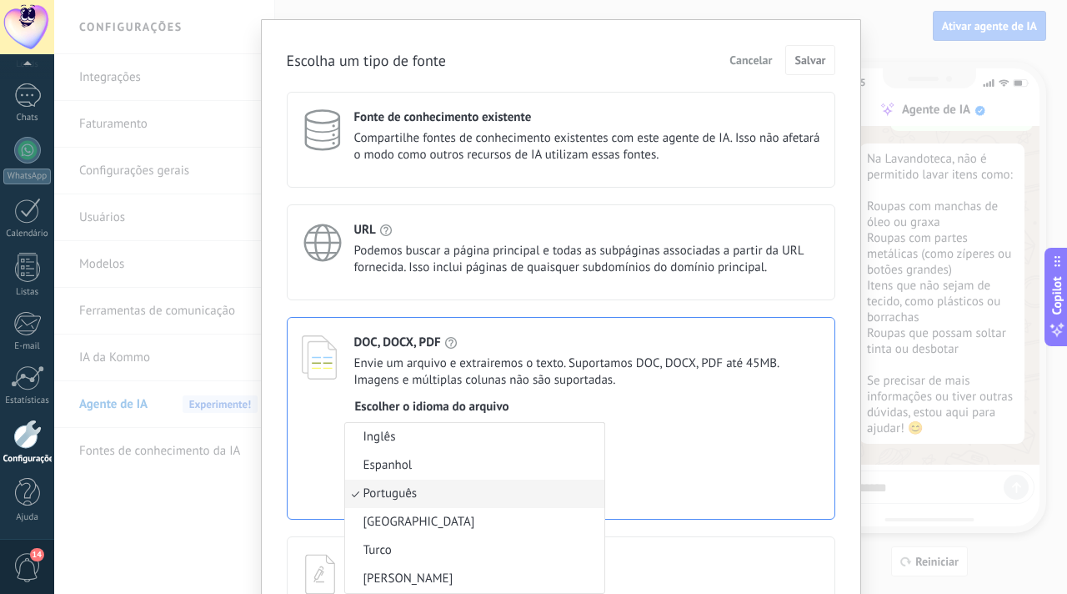
click at [459, 495] on li "Português" at bounding box center [474, 493] width 259 height 28
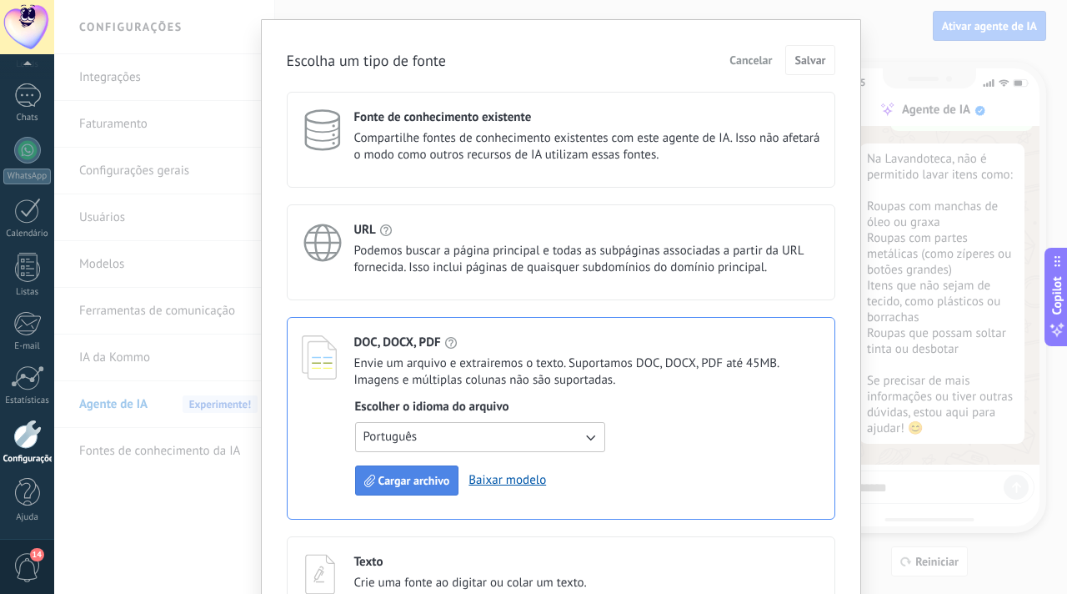
click at [404, 486] on span "Cargar archivo" at bounding box center [415, 480] width 72 height 12
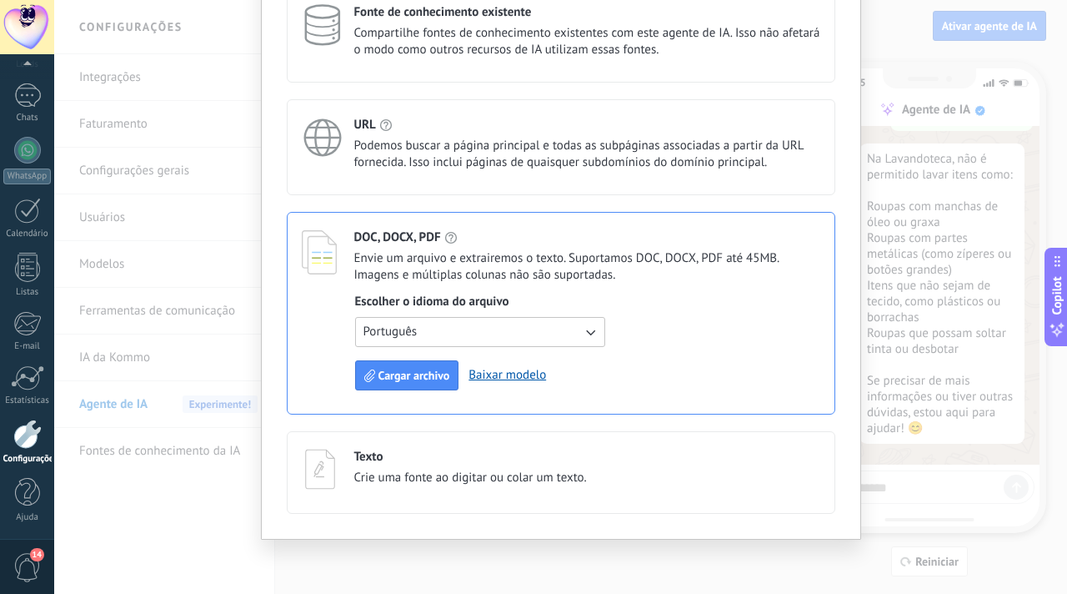
scroll to position [0, 0]
